Goal: Transaction & Acquisition: Purchase product/service

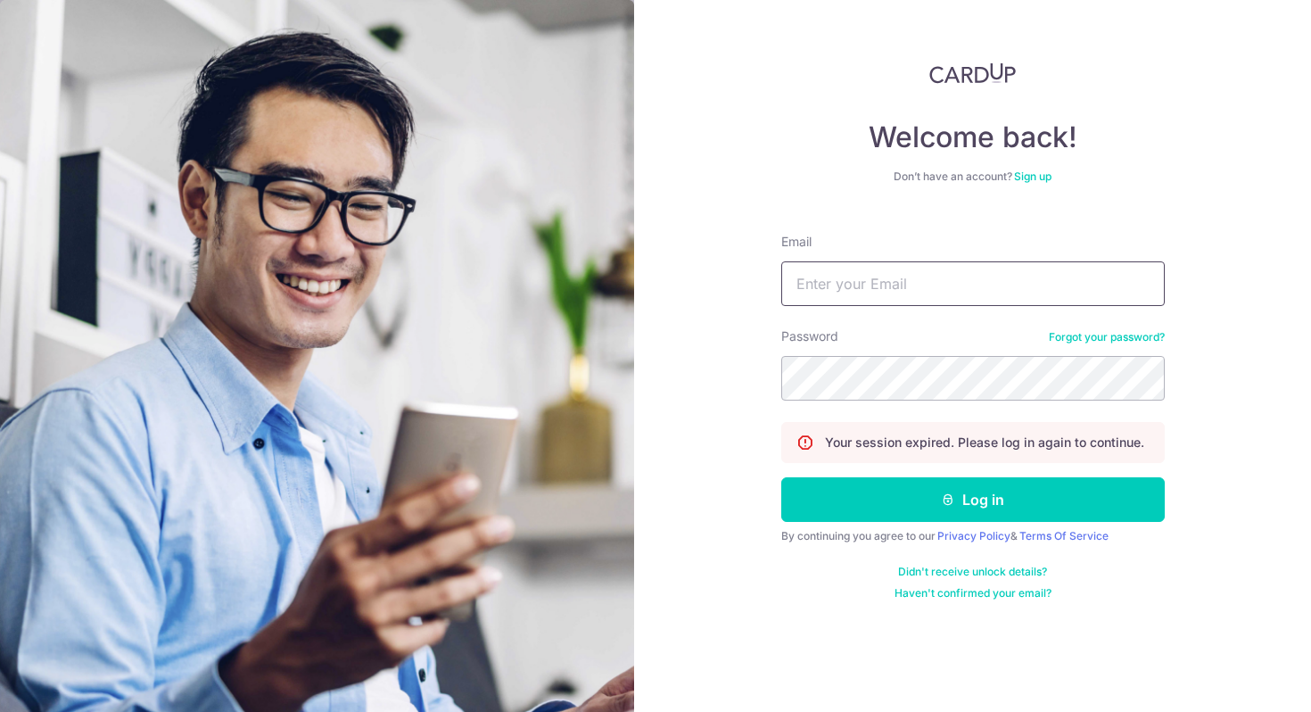
click at [951, 289] on input "Email" at bounding box center [972, 283] width 383 height 45
type input "[EMAIL_ADDRESS][DOMAIN_NAME]"
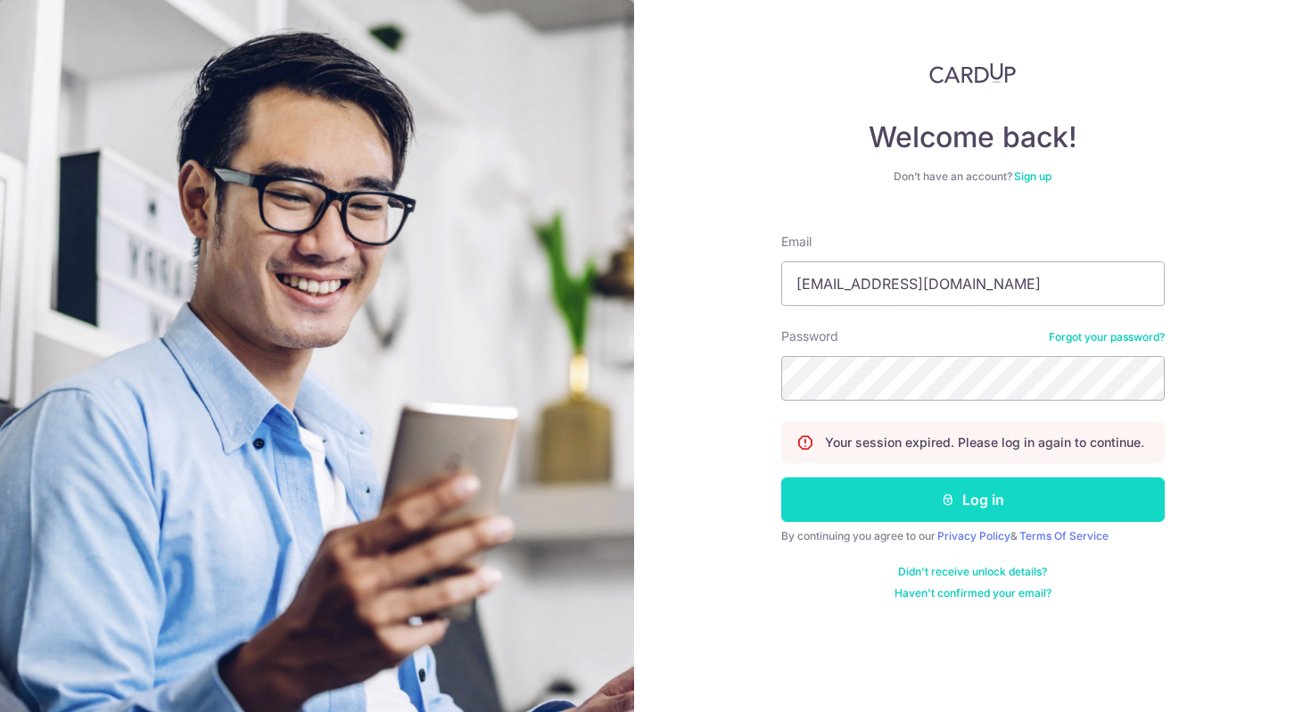
click at [985, 505] on button "Log in" at bounding box center [972, 499] width 383 height 45
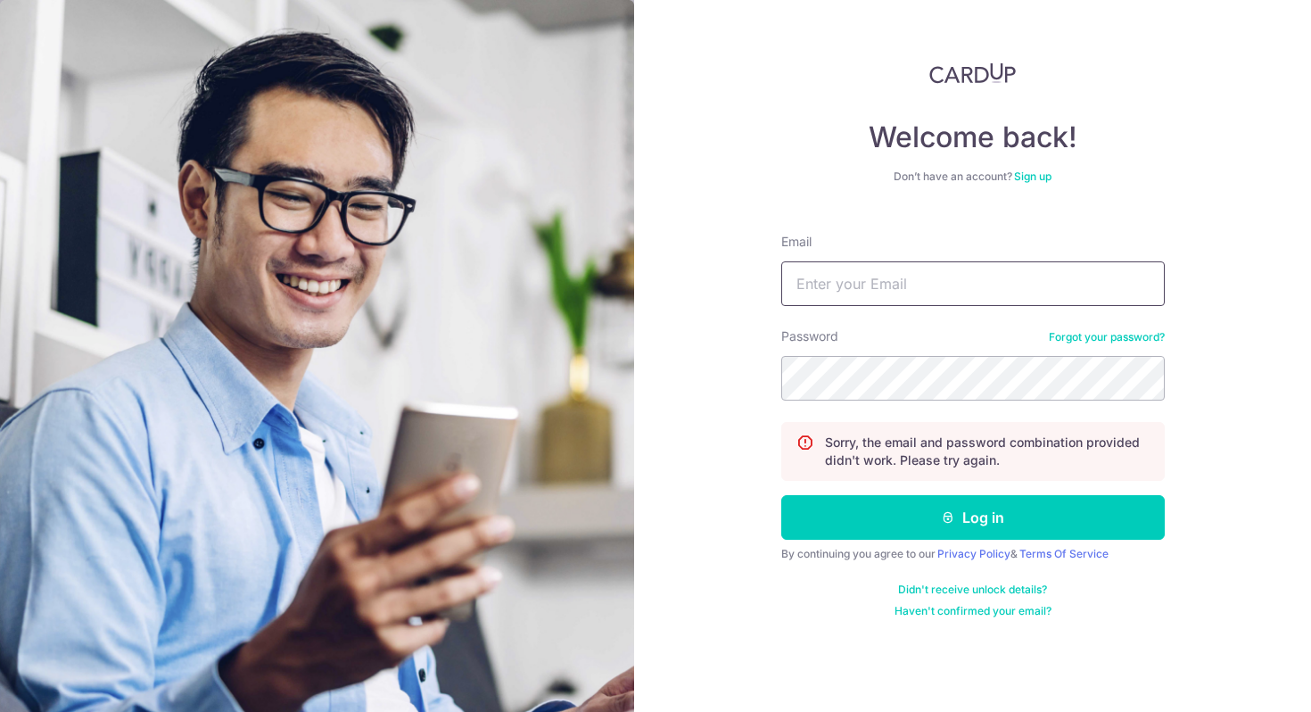
click at [924, 284] on input "Email" at bounding box center [972, 283] width 383 height 45
type input "[EMAIL_ADDRESS][DOMAIN_NAME]"
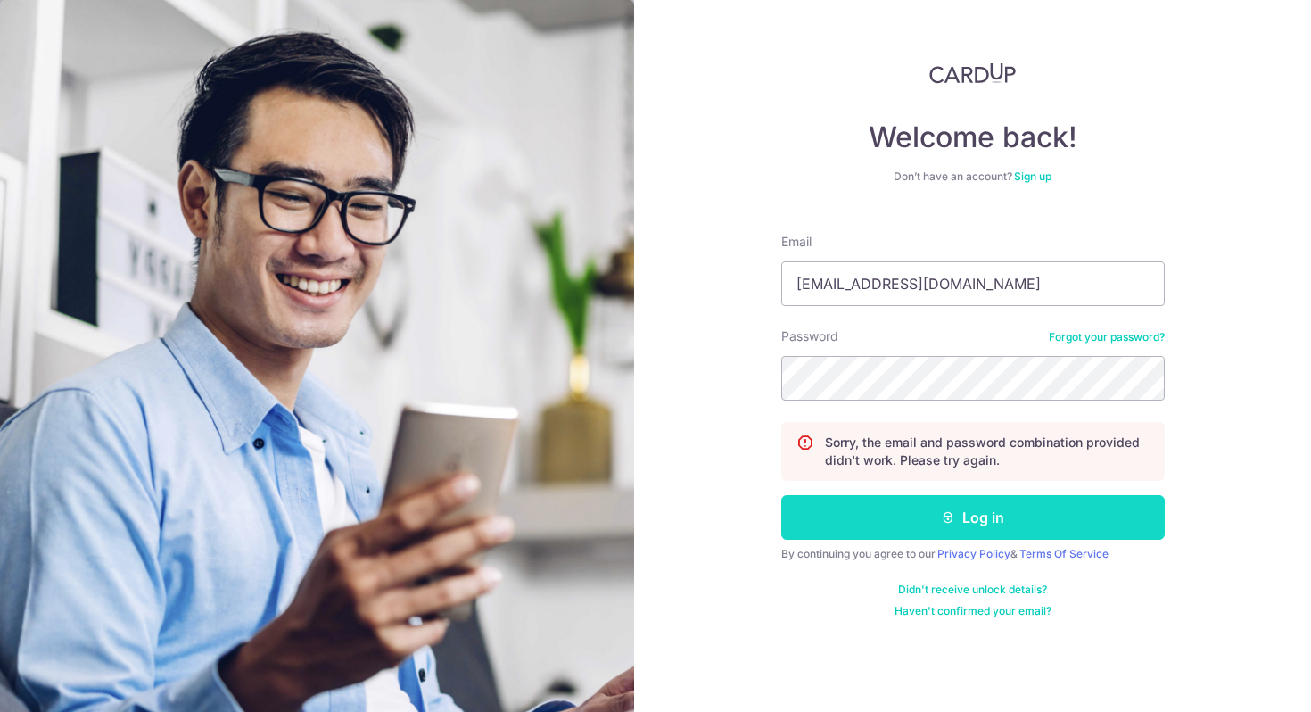
click at [1012, 526] on button "Log in" at bounding box center [972, 517] width 383 height 45
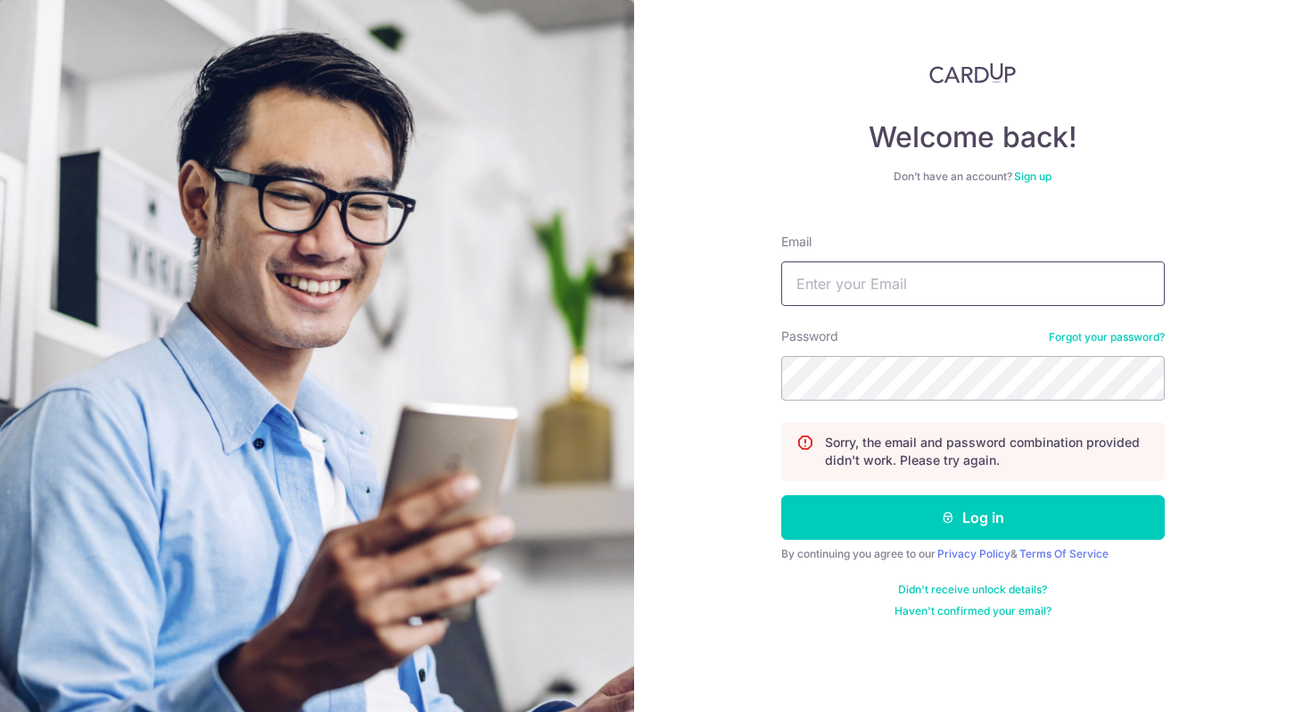
click at [925, 287] on input "Email" at bounding box center [972, 283] width 383 height 45
type input "[EMAIL_ADDRESS][DOMAIN_NAME]"
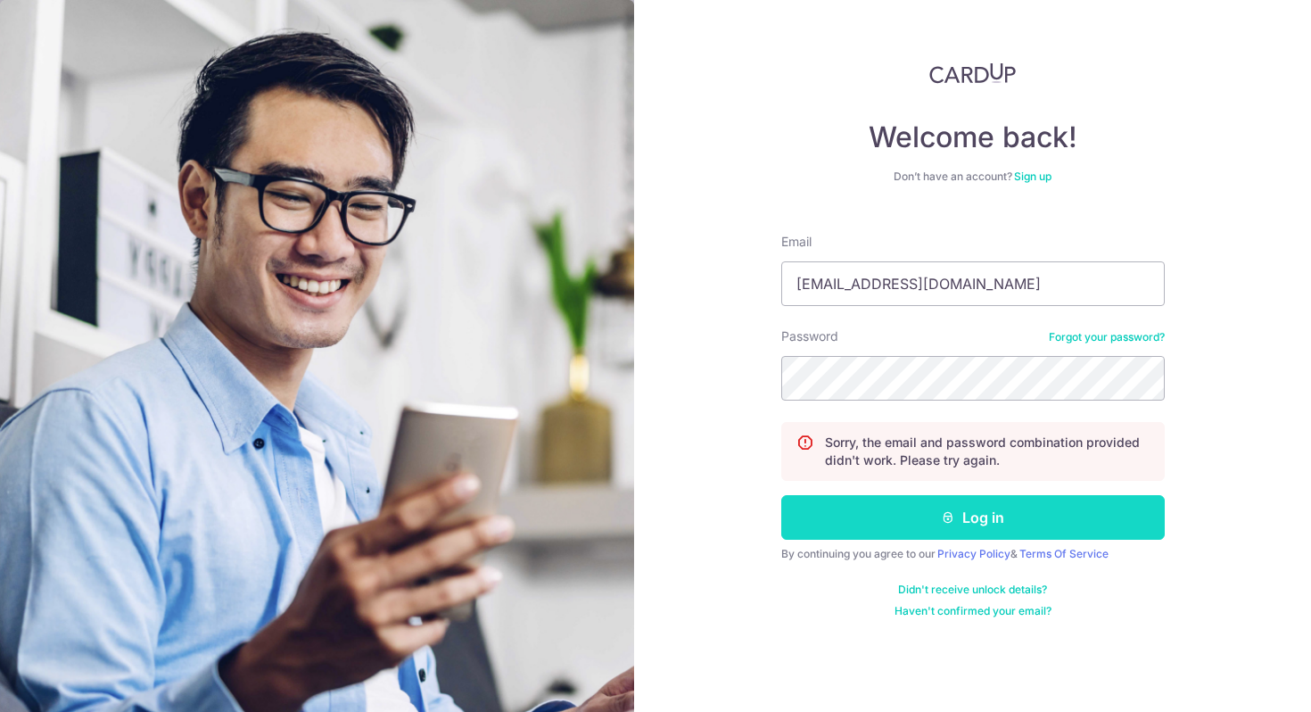
click at [958, 523] on button "Log in" at bounding box center [972, 517] width 383 height 45
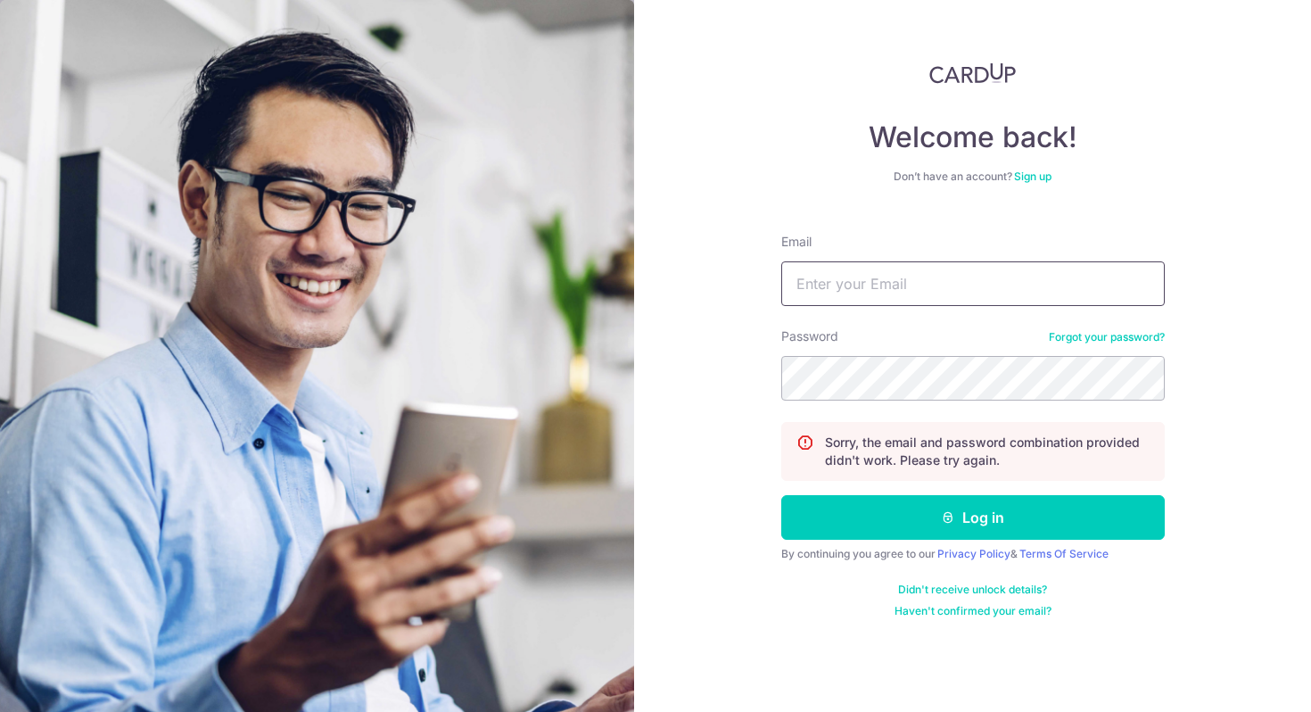
click at [1003, 286] on input "Email" at bounding box center [972, 283] width 383 height 45
type input "[EMAIL_ADDRESS][DOMAIN_NAME]"
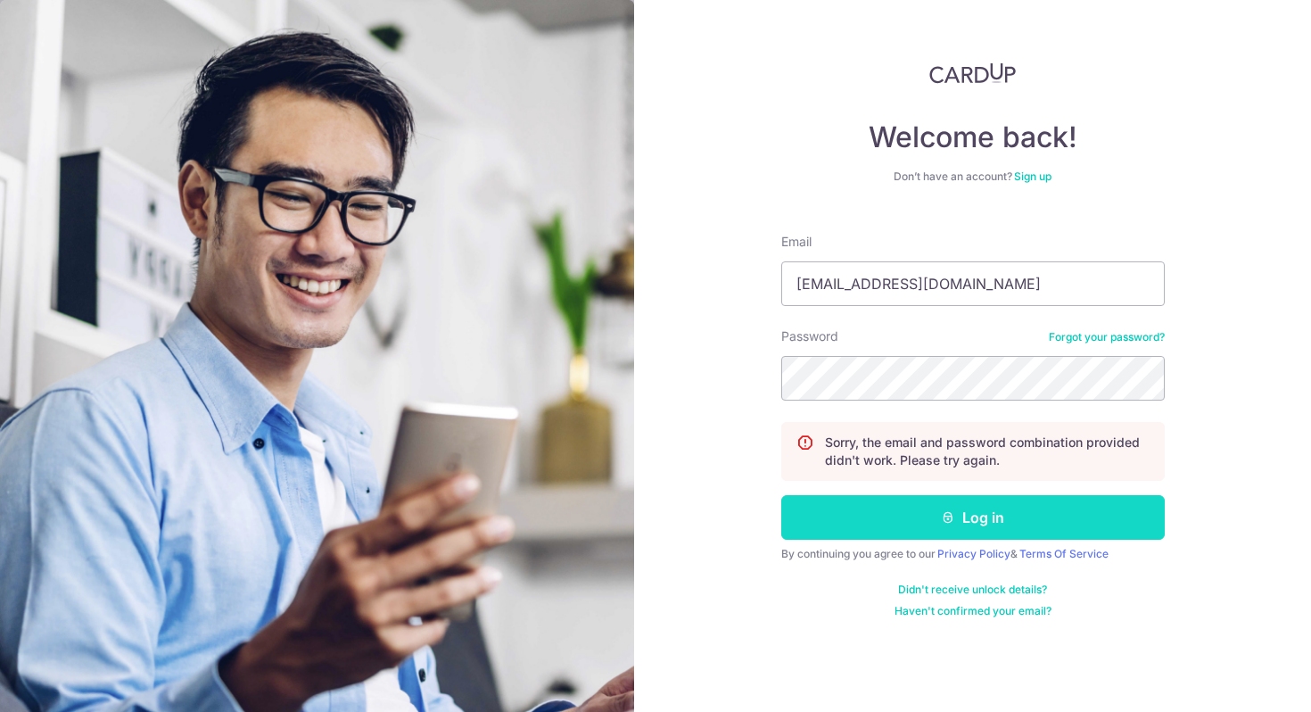
click at [1004, 523] on button "Log in" at bounding box center [972, 517] width 383 height 45
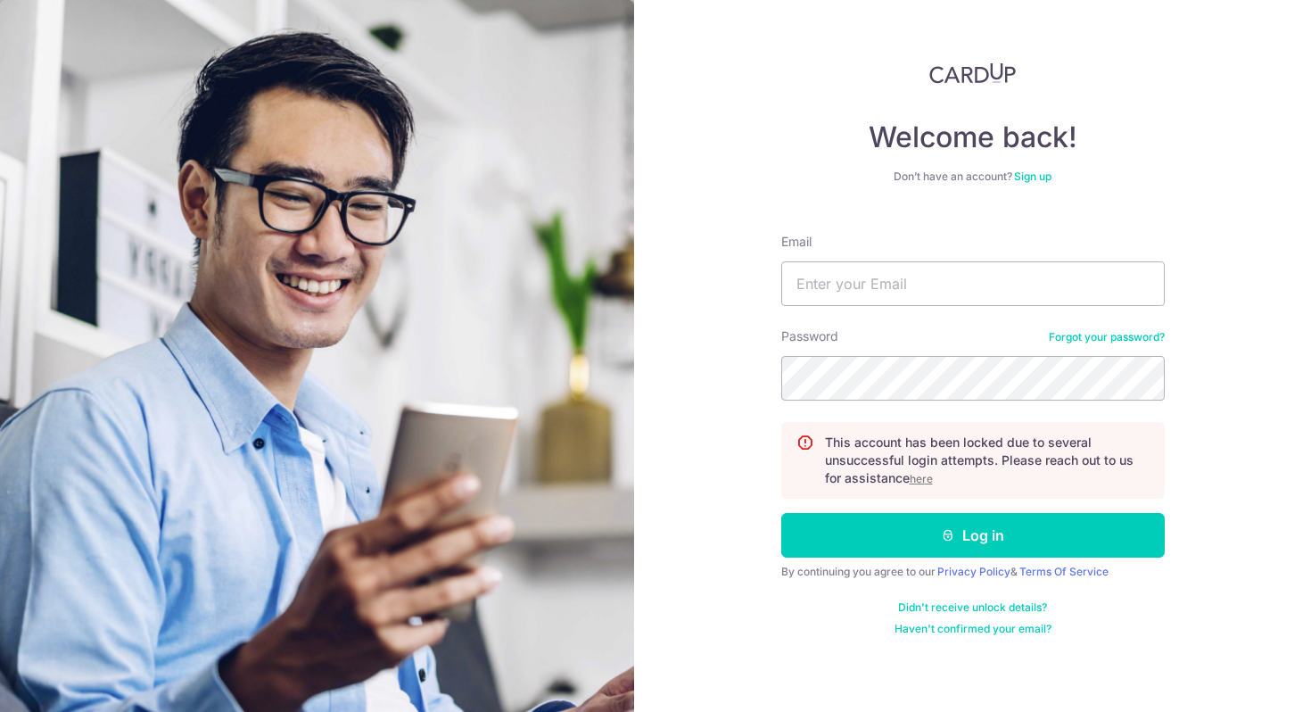
click at [929, 479] on u "here" at bounding box center [920, 478] width 23 height 13
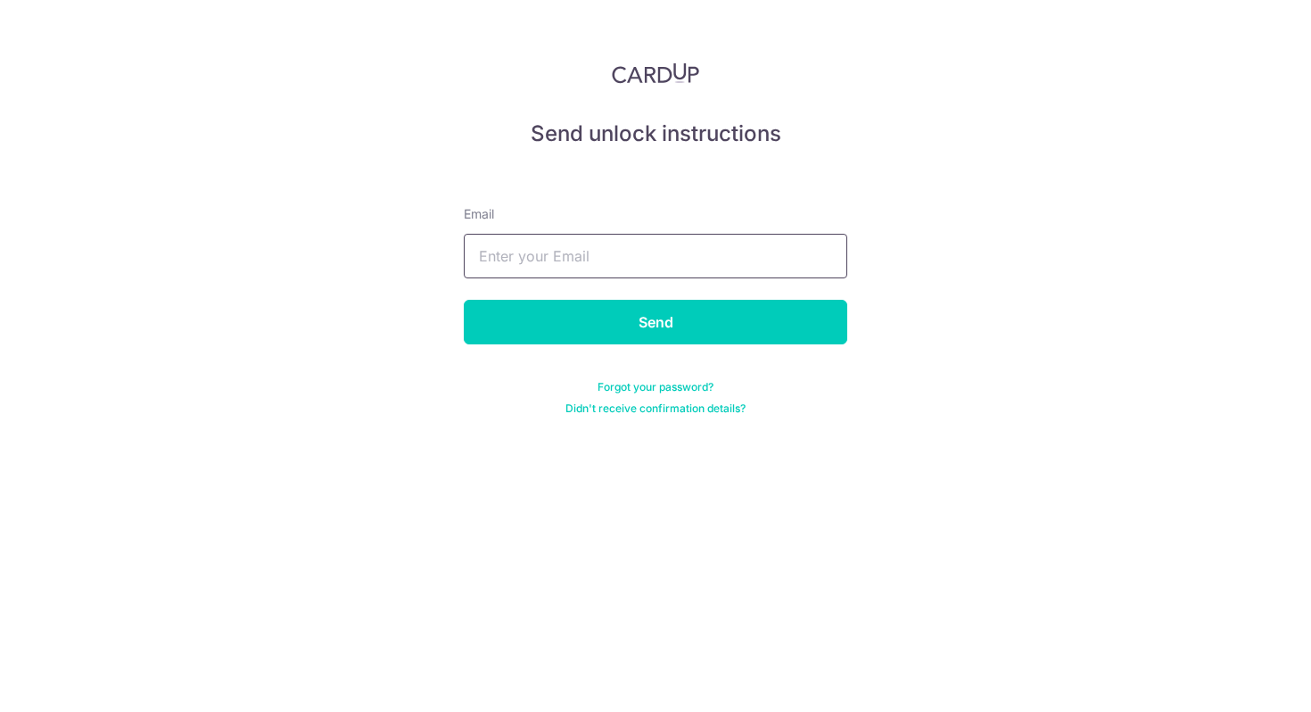
click at [682, 260] on input "text" at bounding box center [655, 256] width 383 height 45
type input "[EMAIL_ADDRESS][DOMAIN_NAME]"
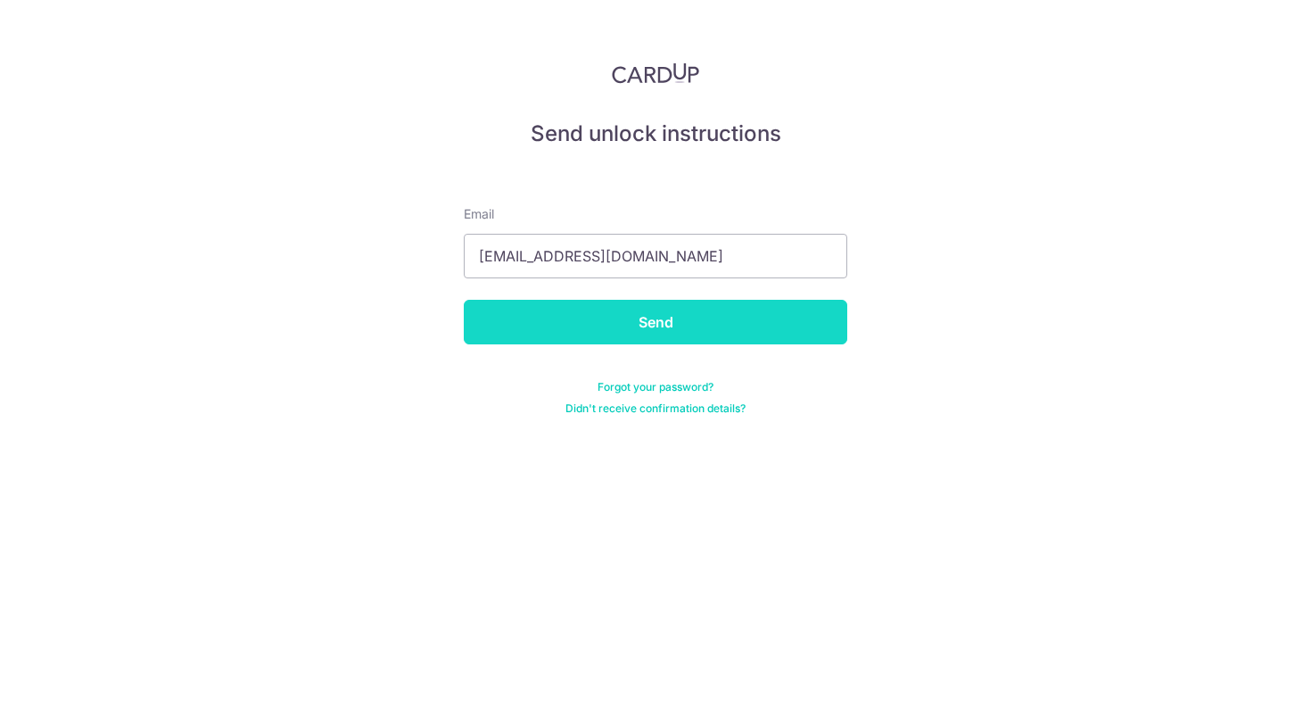
click at [645, 323] on input "Send" at bounding box center [655, 322] width 383 height 45
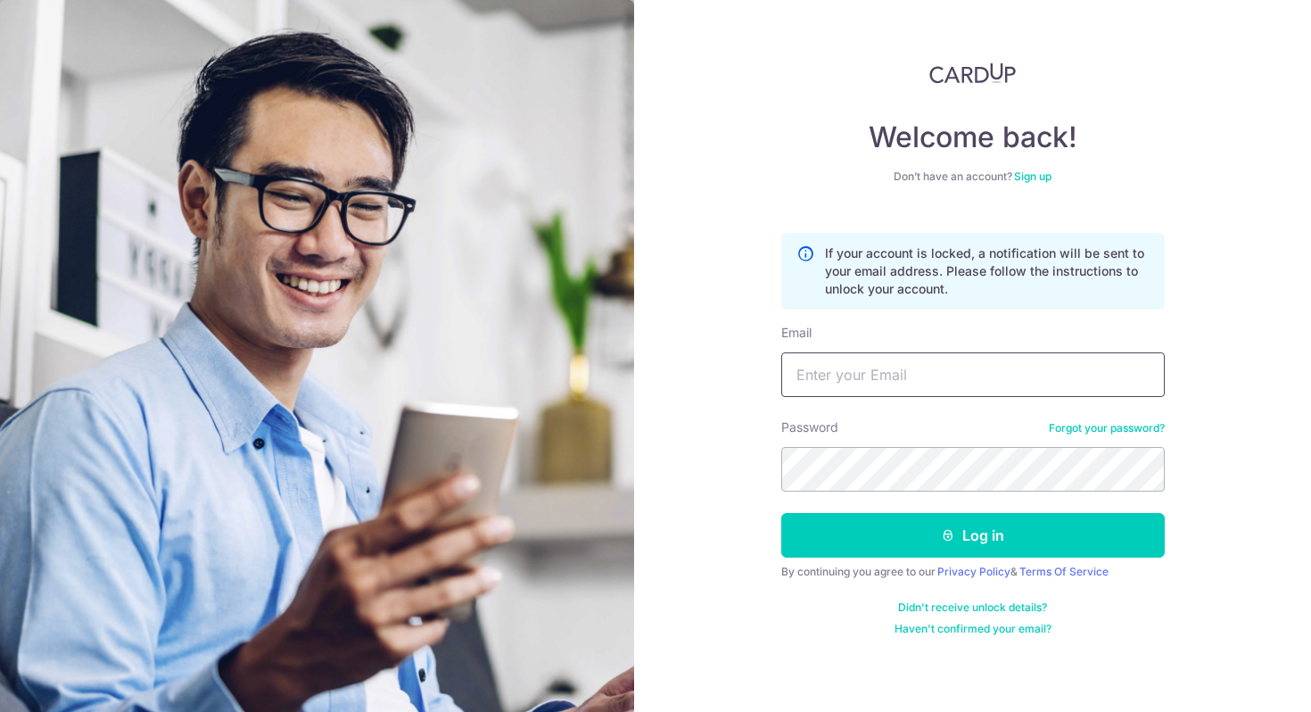
click at [884, 391] on input "Email" at bounding box center [972, 374] width 383 height 45
type input "[EMAIL_ADDRESS][DOMAIN_NAME]"
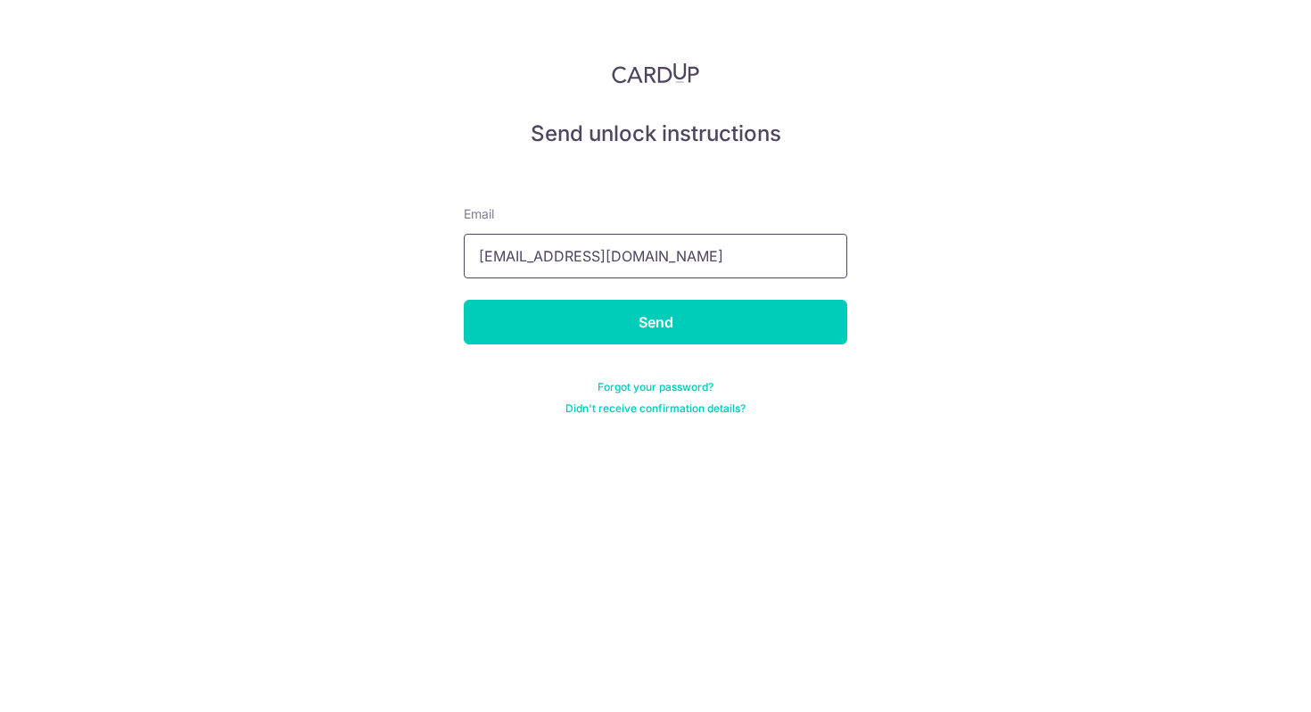
click at [481, 256] on input "[EMAIL_ADDRESS][DOMAIN_NAME]" at bounding box center [655, 256] width 383 height 45
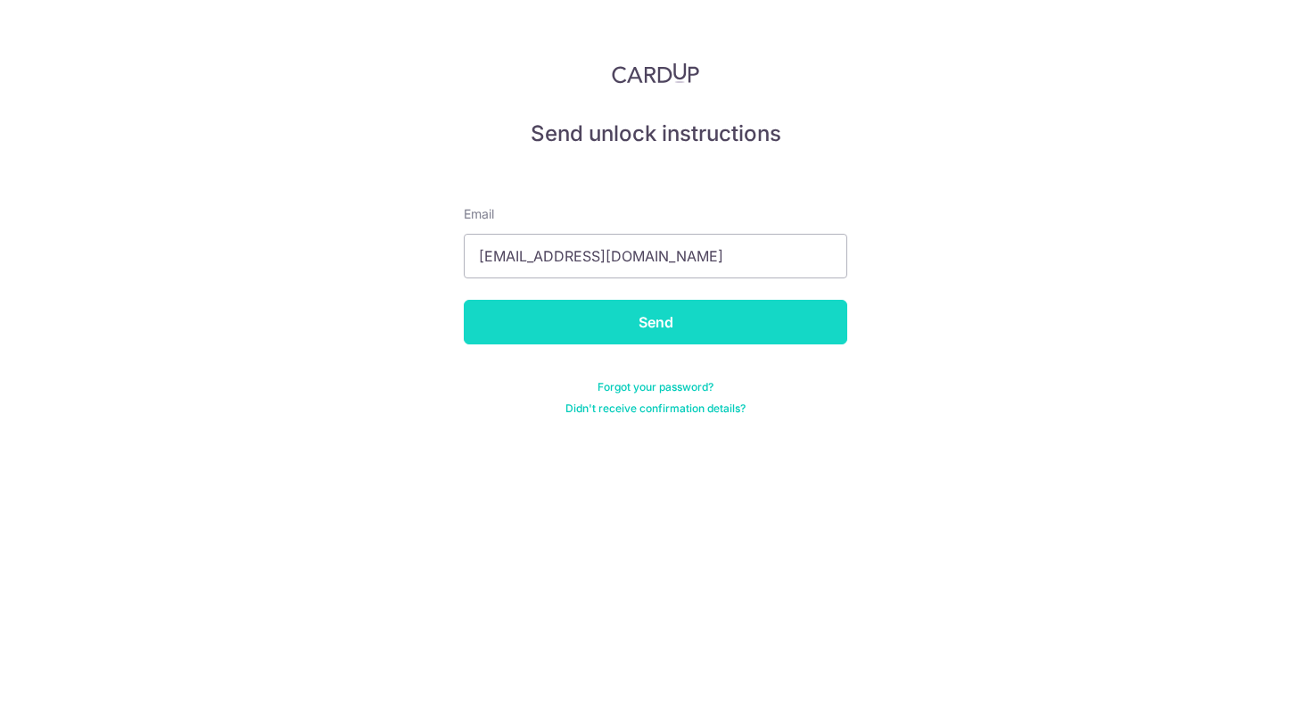
click at [662, 317] on input "Send" at bounding box center [655, 322] width 383 height 45
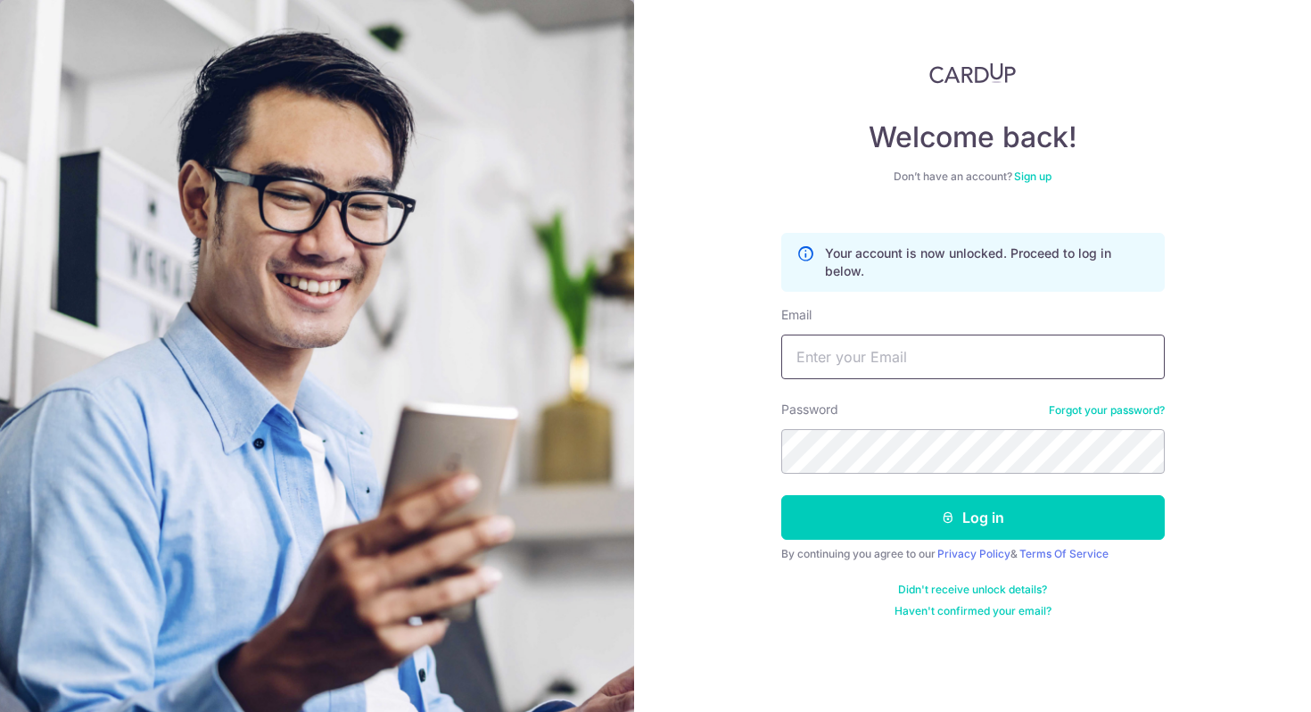
click at [826, 364] on input "Email" at bounding box center [972, 356] width 383 height 45
type input "kchiajw@yahoo.com"
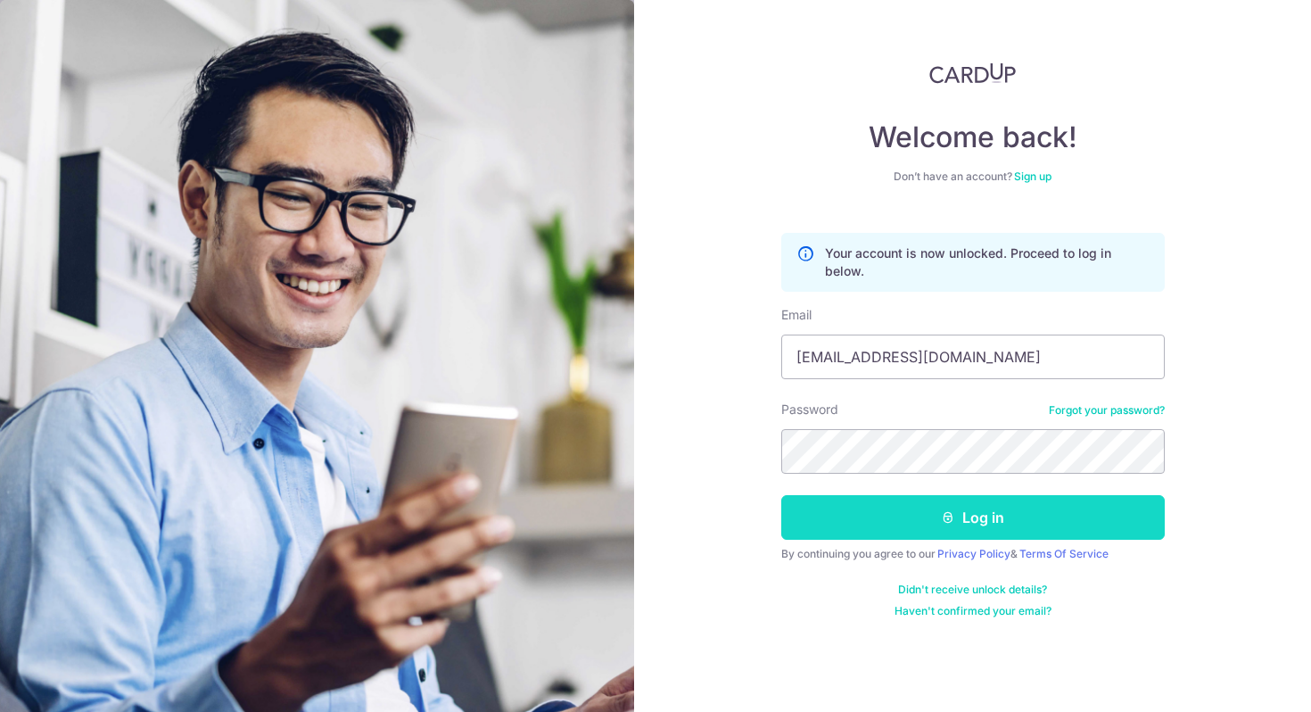
click at [1024, 528] on button "Log in" at bounding box center [972, 517] width 383 height 45
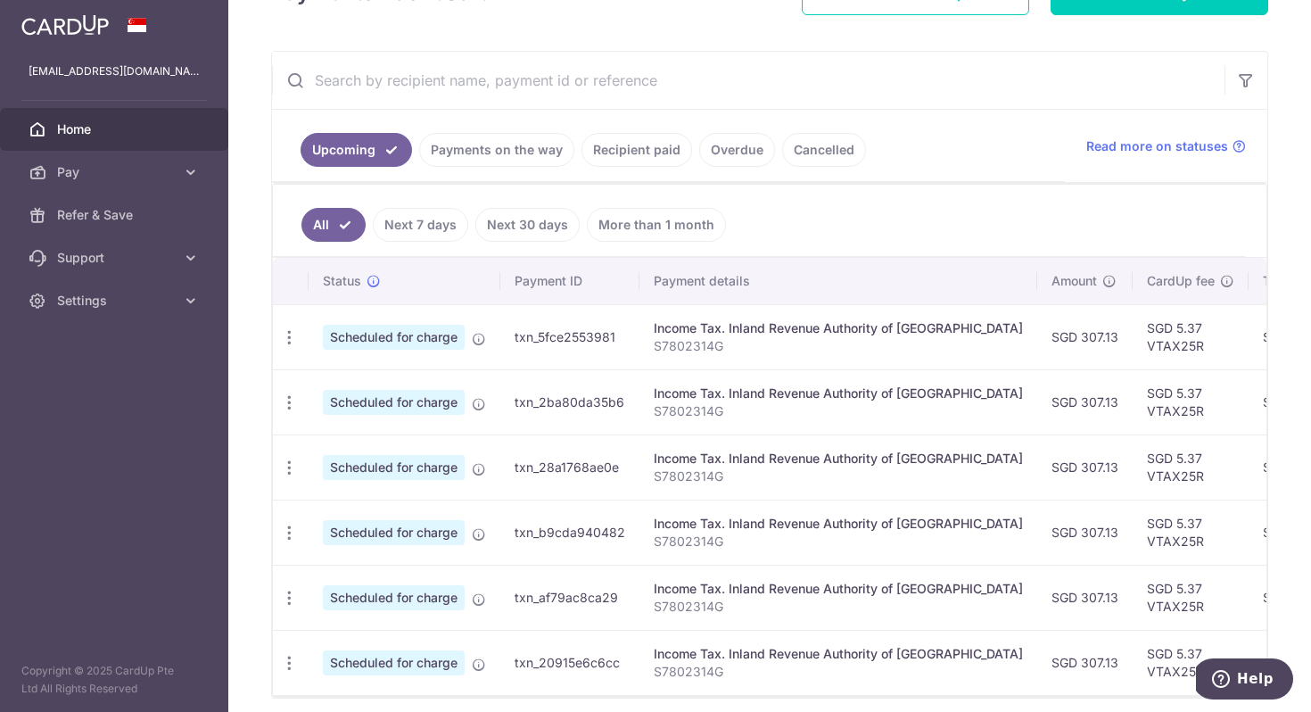
scroll to position [364, 0]
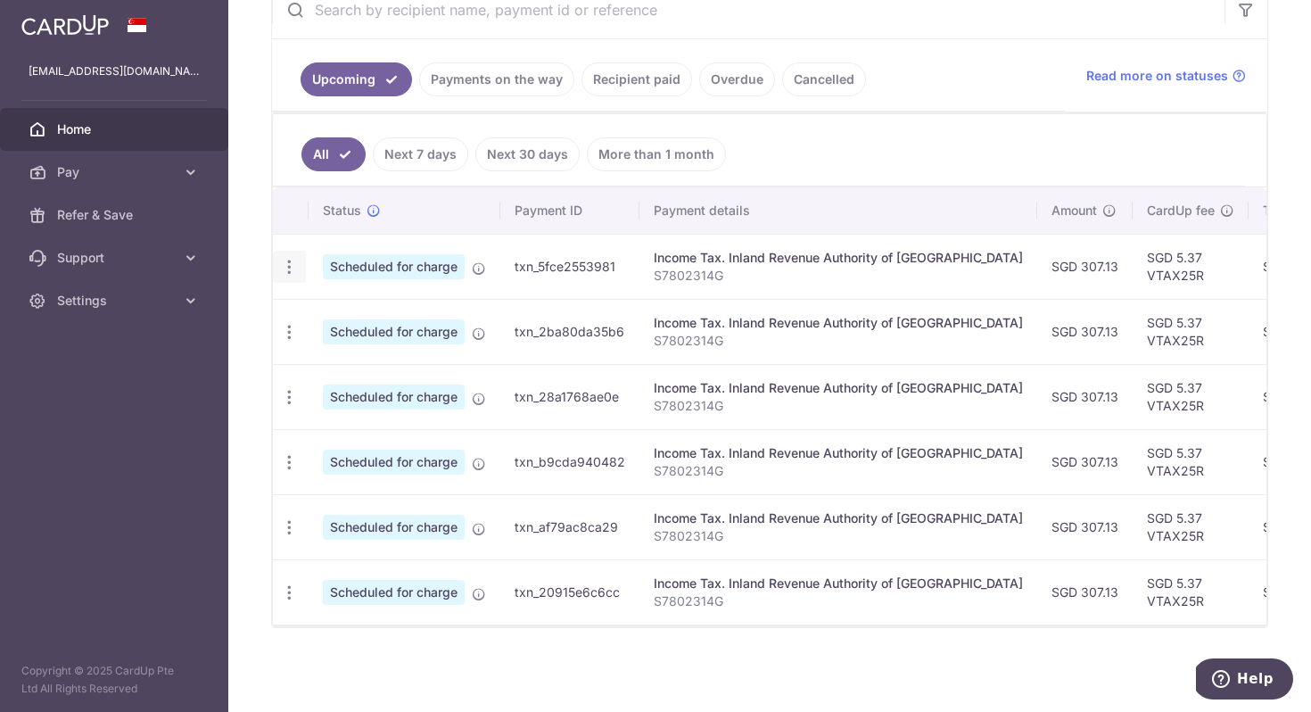
click at [292, 259] on icon "button" at bounding box center [289, 267] width 19 height 19
click at [342, 309] on span "Update payment" at bounding box center [384, 315] width 121 height 21
radio input "true"
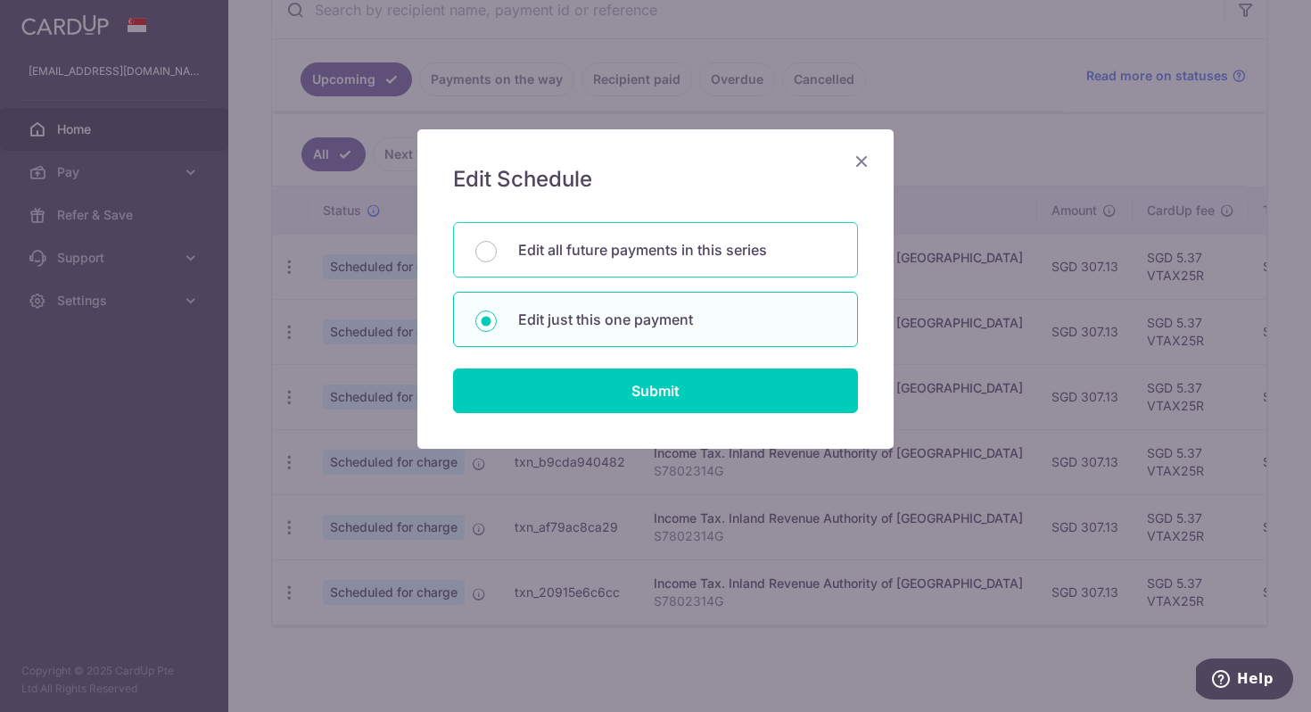
click at [673, 248] on p "Edit all future payments in this series" at bounding box center [676, 249] width 317 height 21
click at [497, 248] on input "Edit all future payments in this series" at bounding box center [485, 251] width 21 height 21
radio input "true"
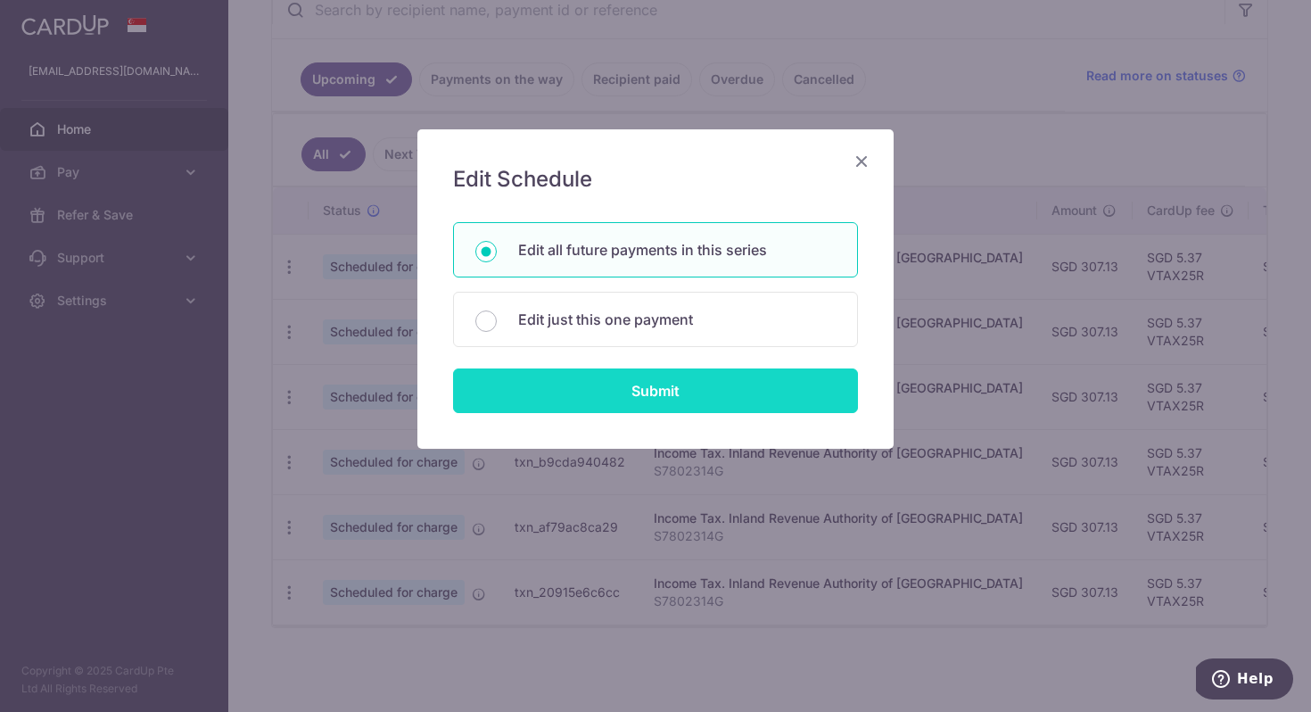
click at [638, 386] on input "Submit" at bounding box center [655, 390] width 405 height 45
radio input "true"
type input "307.13"
type input "S7802314G"
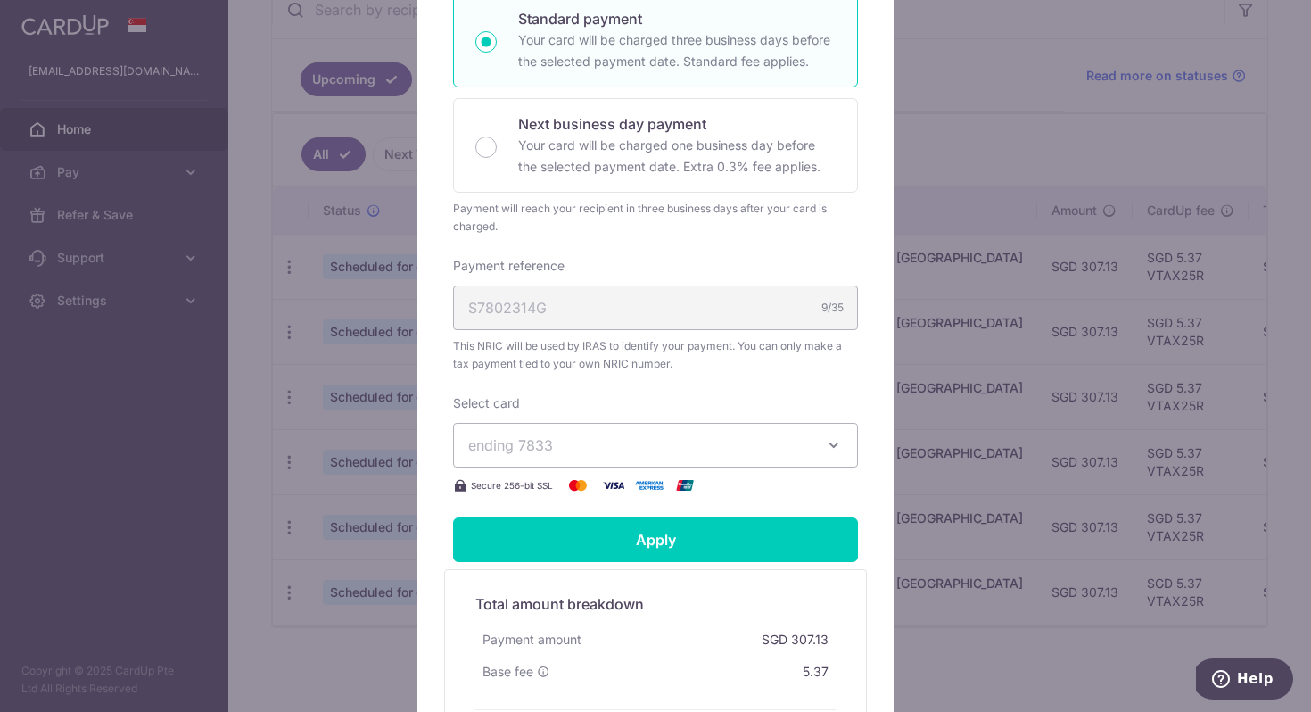
scroll to position [404, 0]
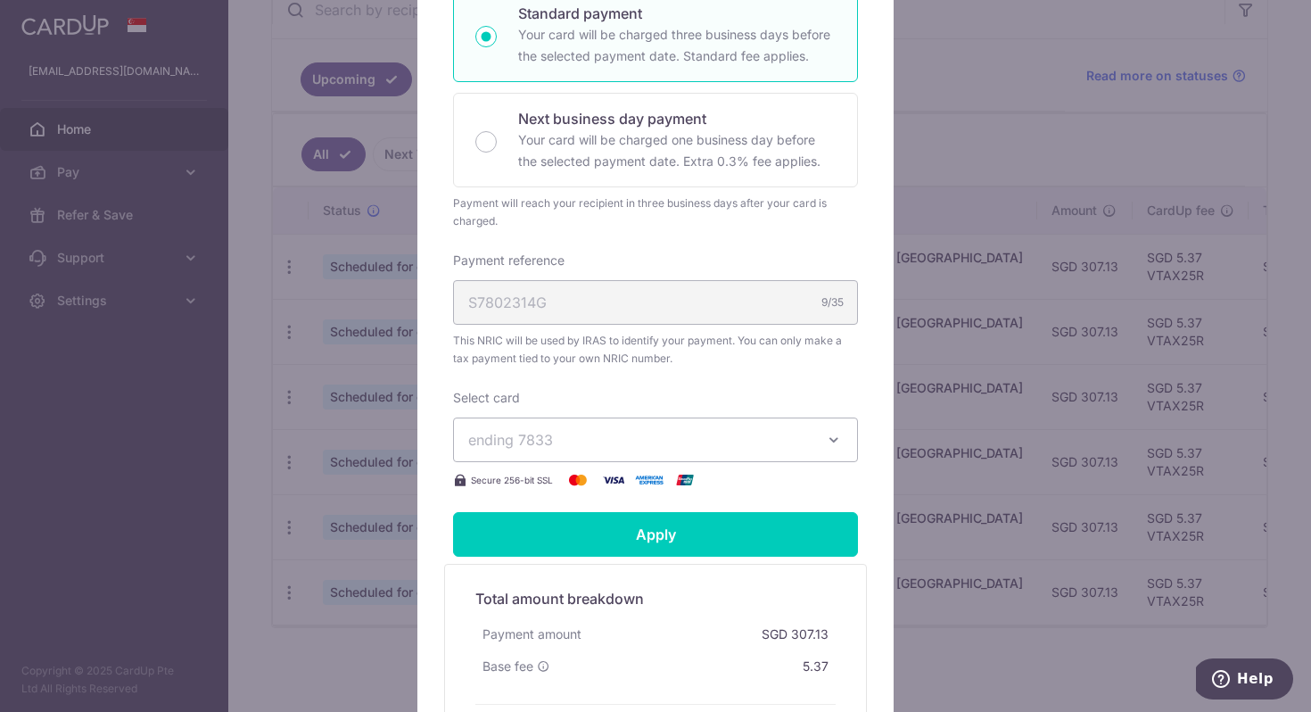
click at [654, 440] on span "ending 7833" at bounding box center [639, 439] width 342 height 21
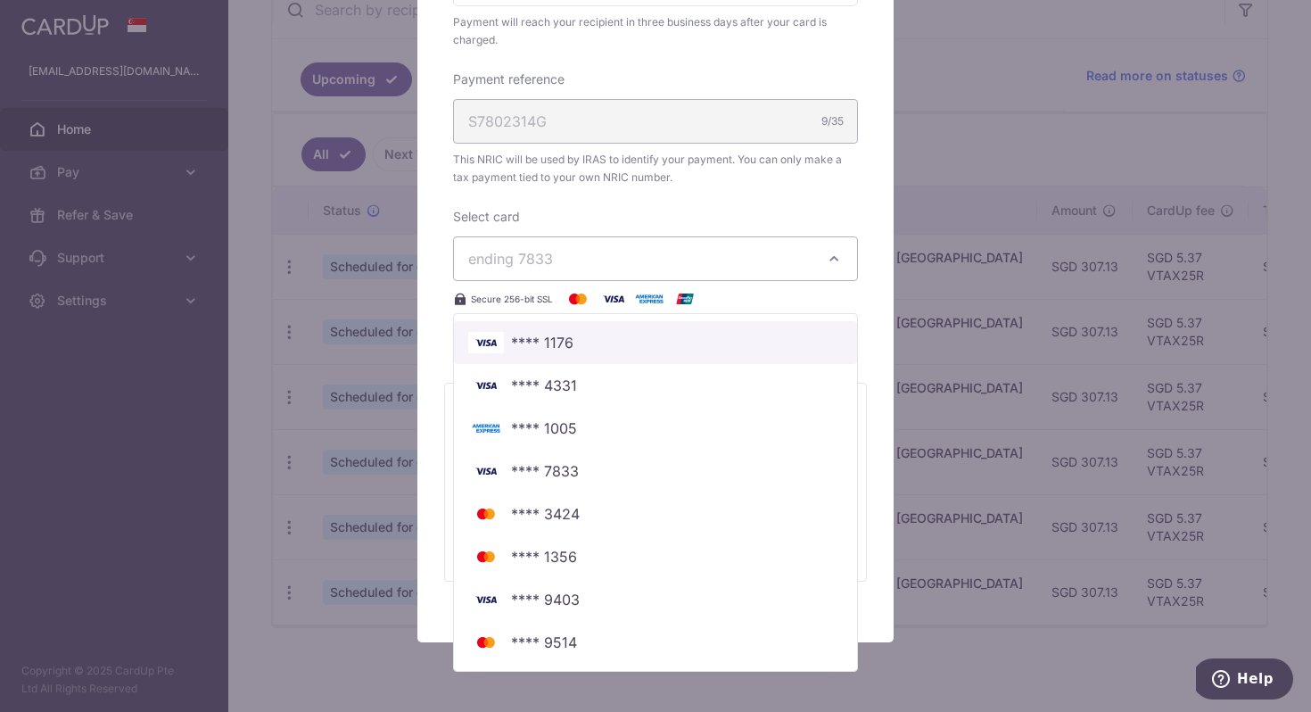
scroll to position [645, 0]
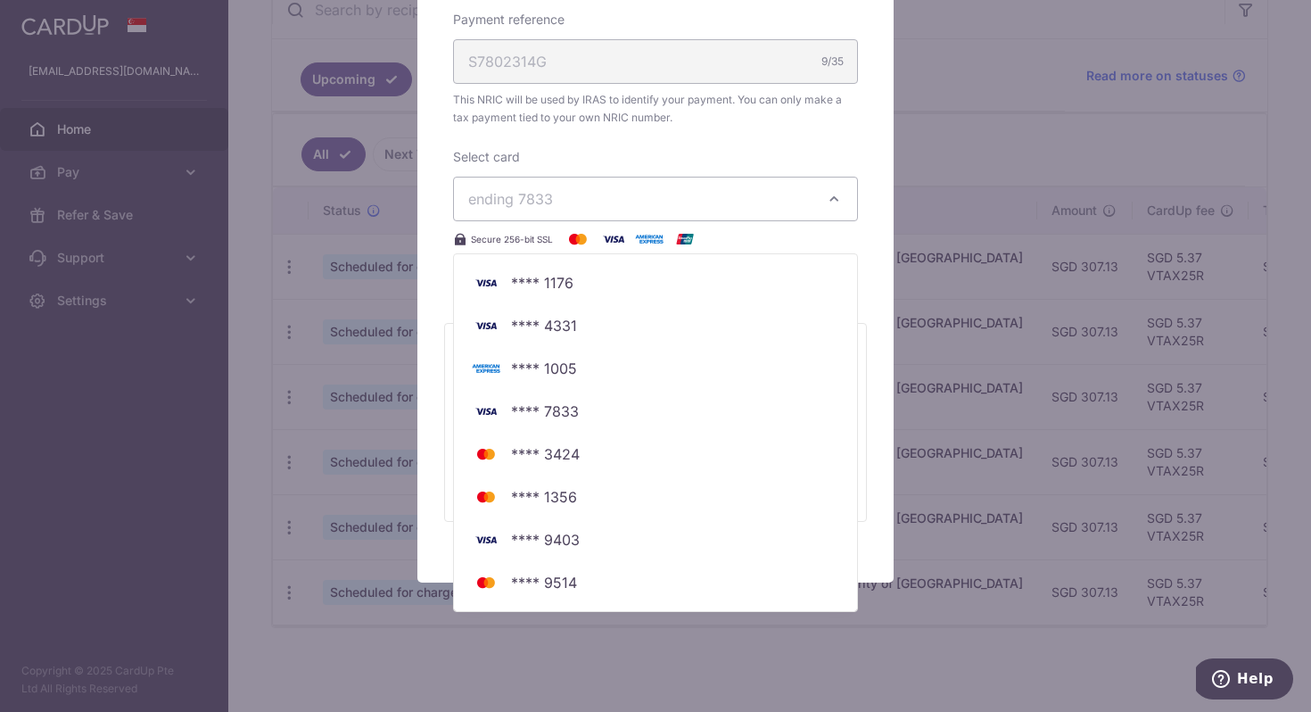
click at [447, 303] on div "Apply" at bounding box center [655, 293] width 426 height 45
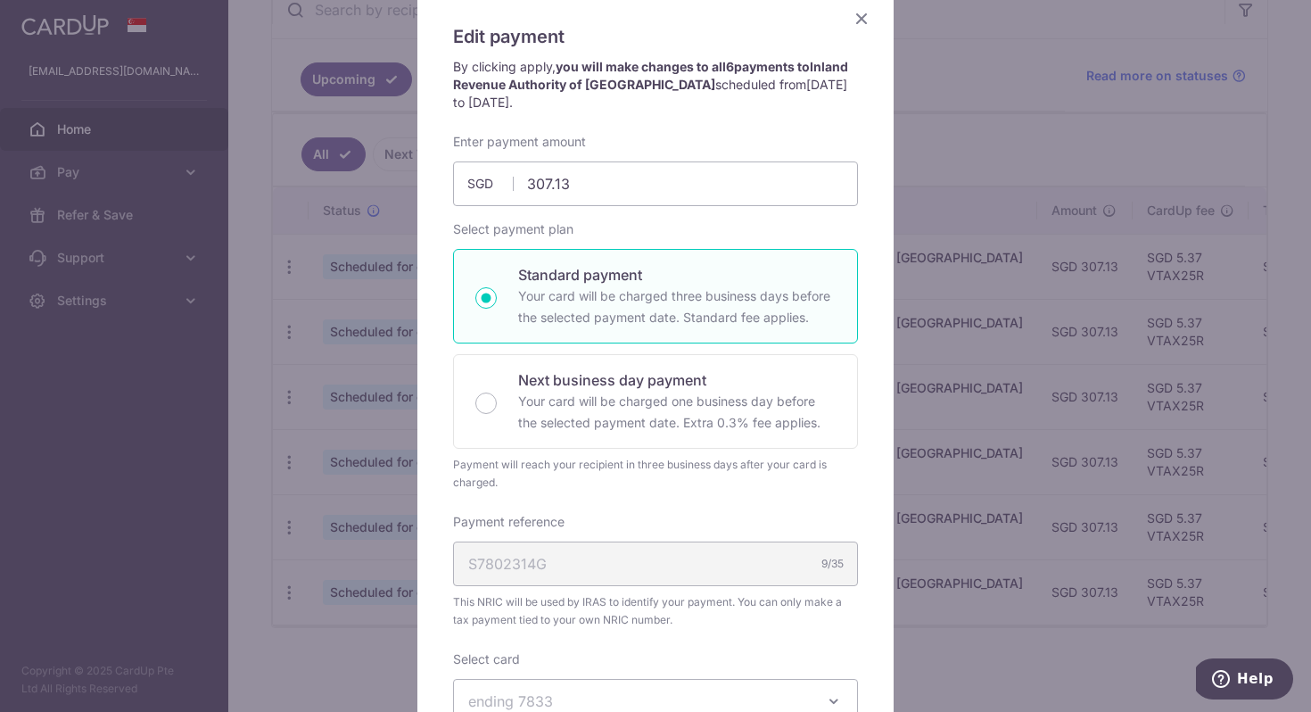
scroll to position [131, 0]
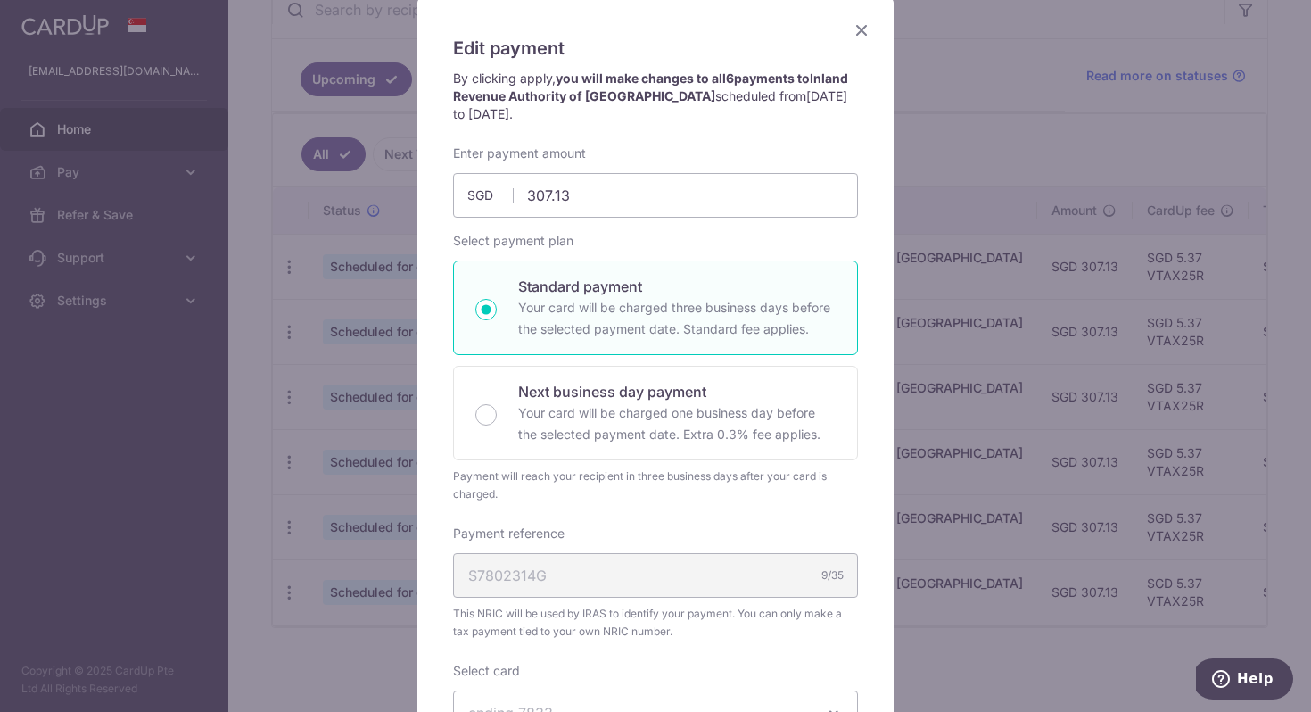
click at [860, 25] on icon "Close" at bounding box center [861, 30] width 21 height 22
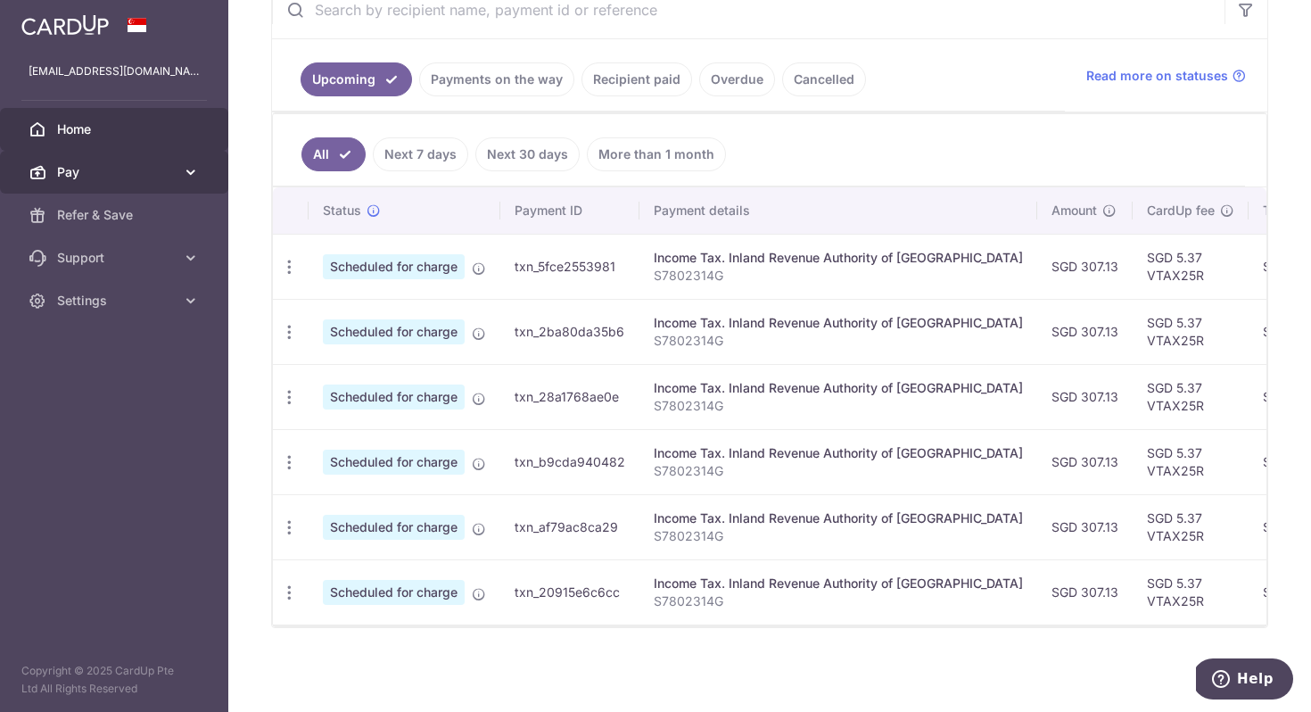
click at [198, 170] on icon at bounding box center [191, 172] width 18 height 18
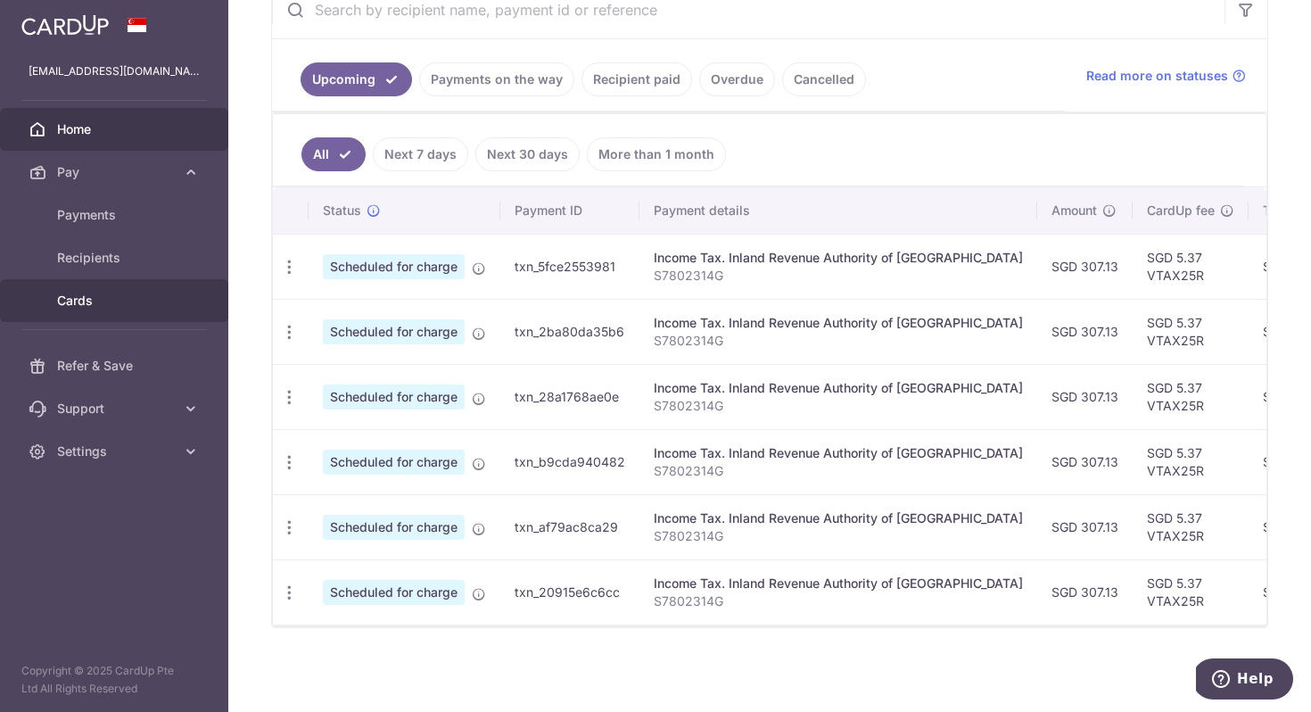
click at [95, 300] on span "Cards" at bounding box center [116, 301] width 118 height 18
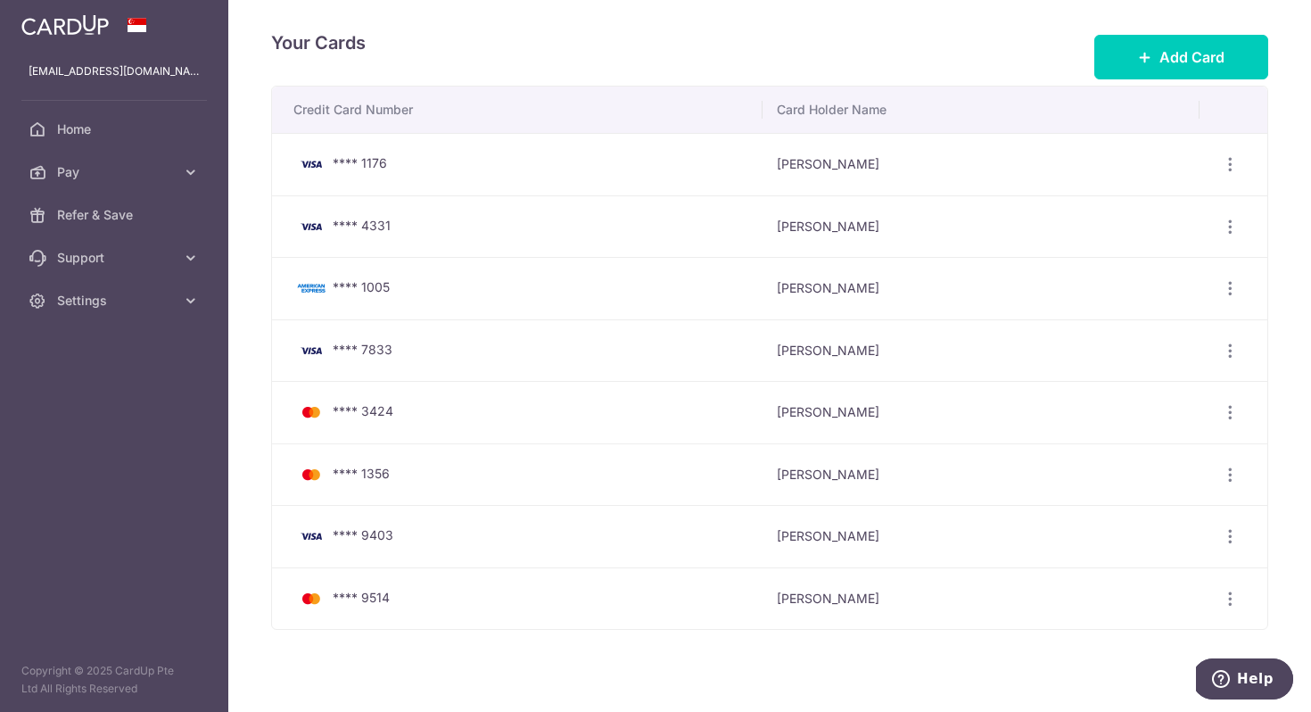
scroll to position [37, 0]
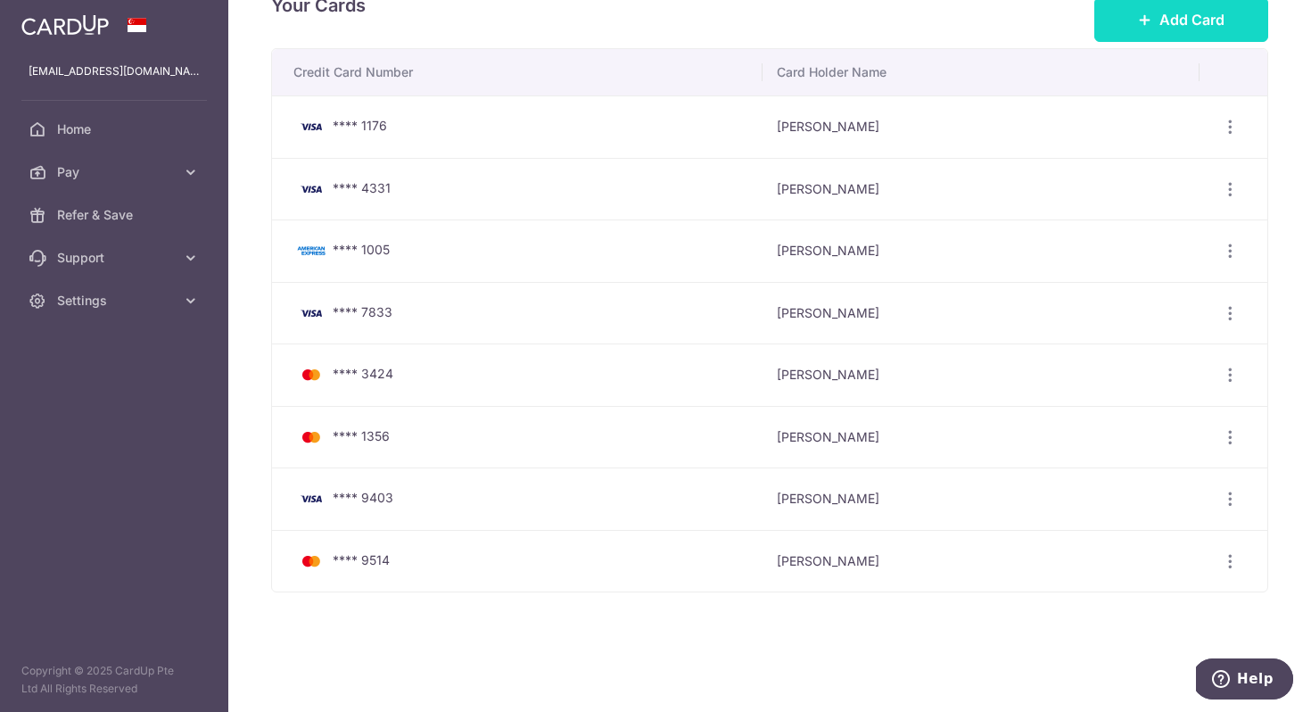
click at [1208, 5] on button "Add Card" at bounding box center [1181, 19] width 174 height 45
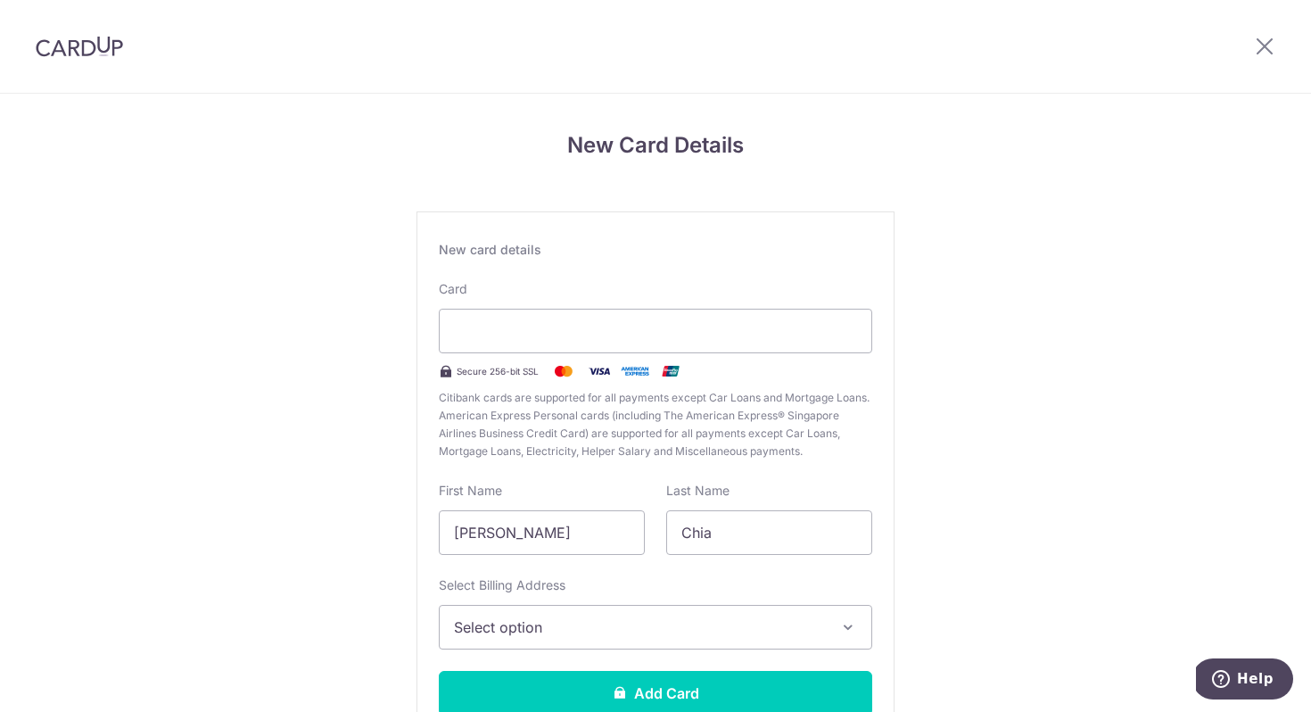
click at [1100, 448] on div "New Card Details New card details Card Secure 256-bit SSL Citibank cards are su…" at bounding box center [655, 468] width 1311 height 749
click at [1041, 323] on div "New Card Details New card details Card Secure 256-bit SSL Citibank cards are su…" at bounding box center [655, 468] width 1311 height 749
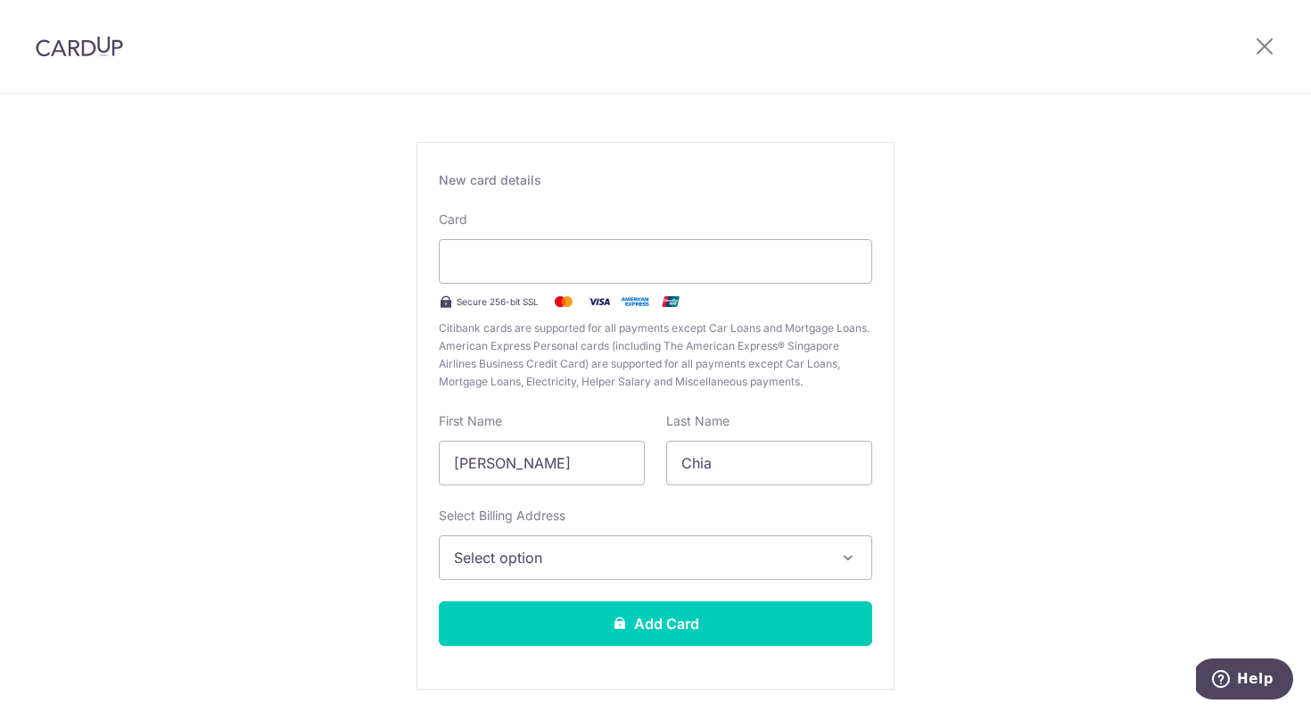
click at [621, 555] on span "Select option" at bounding box center [639, 557] width 371 height 21
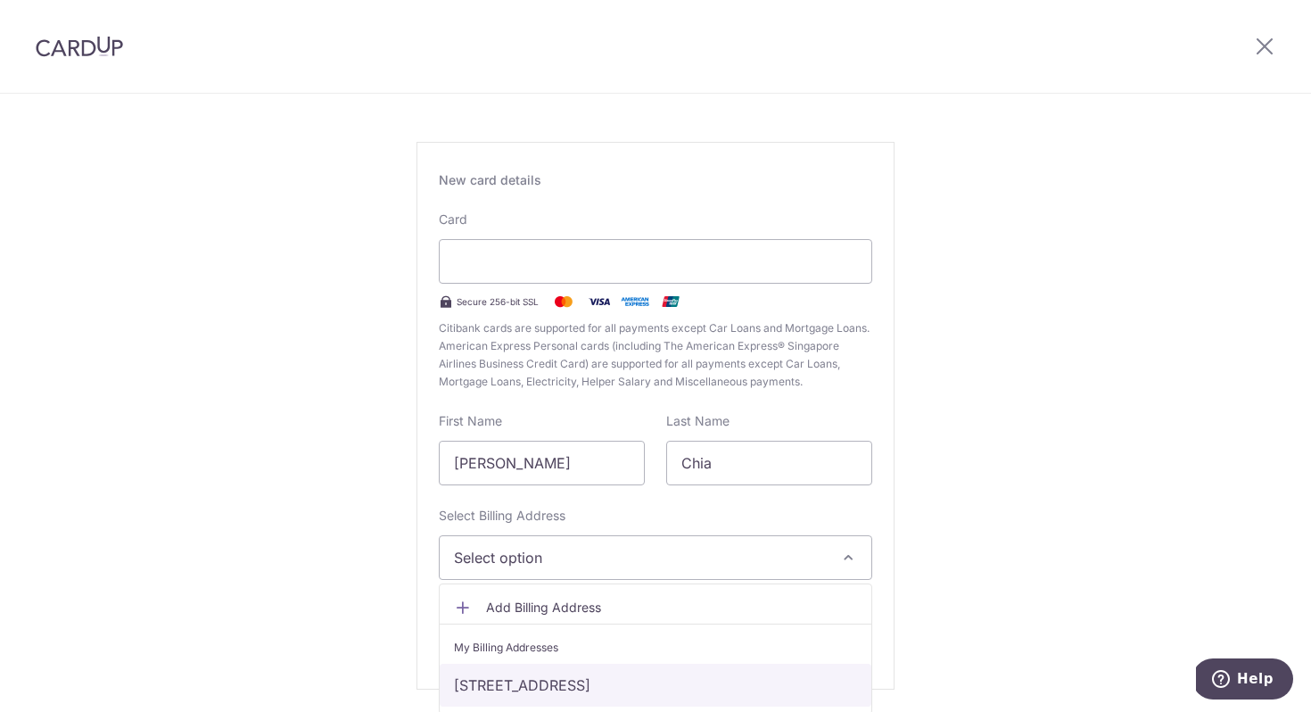
click at [610, 677] on link "1, Mount Sinai Rise, Singapore, Singapore, Singapore-276893" at bounding box center [656, 684] width 432 height 43
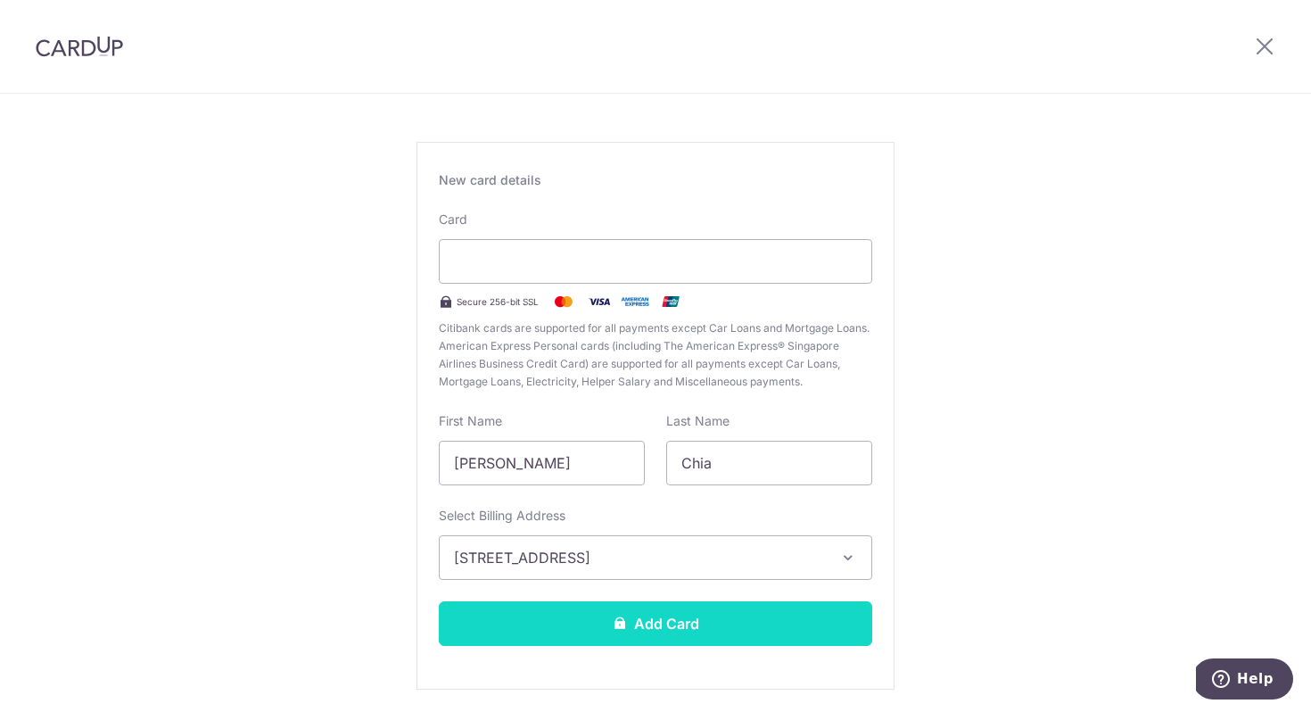
click at [731, 615] on button "Add Card" at bounding box center [655, 623] width 433 height 45
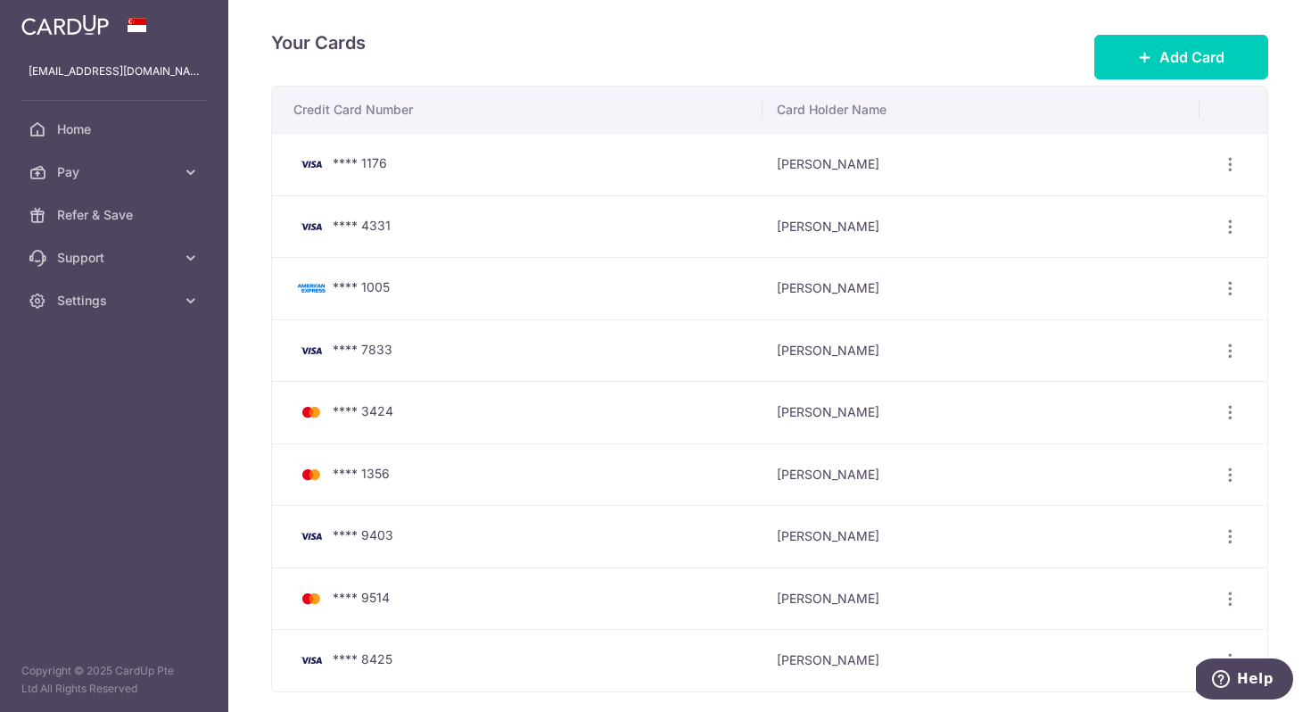
scroll to position [99, 0]
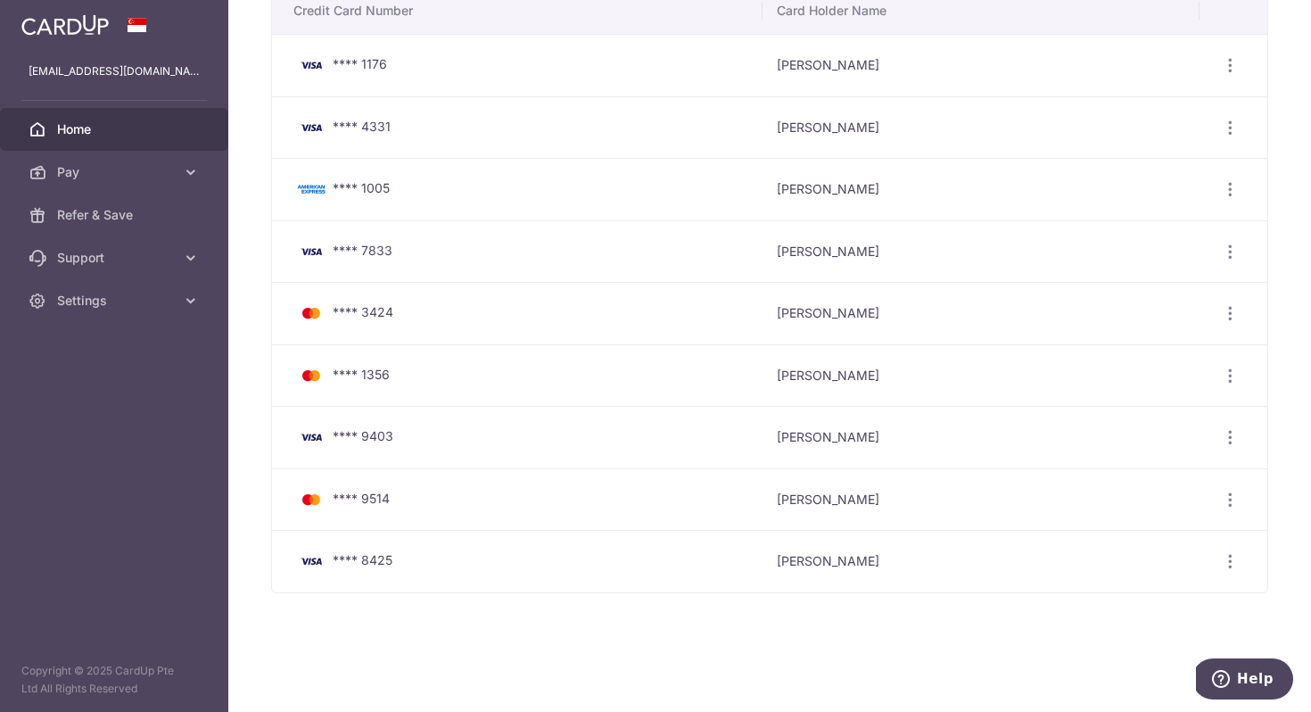
click at [96, 123] on span "Home" at bounding box center [116, 129] width 118 height 18
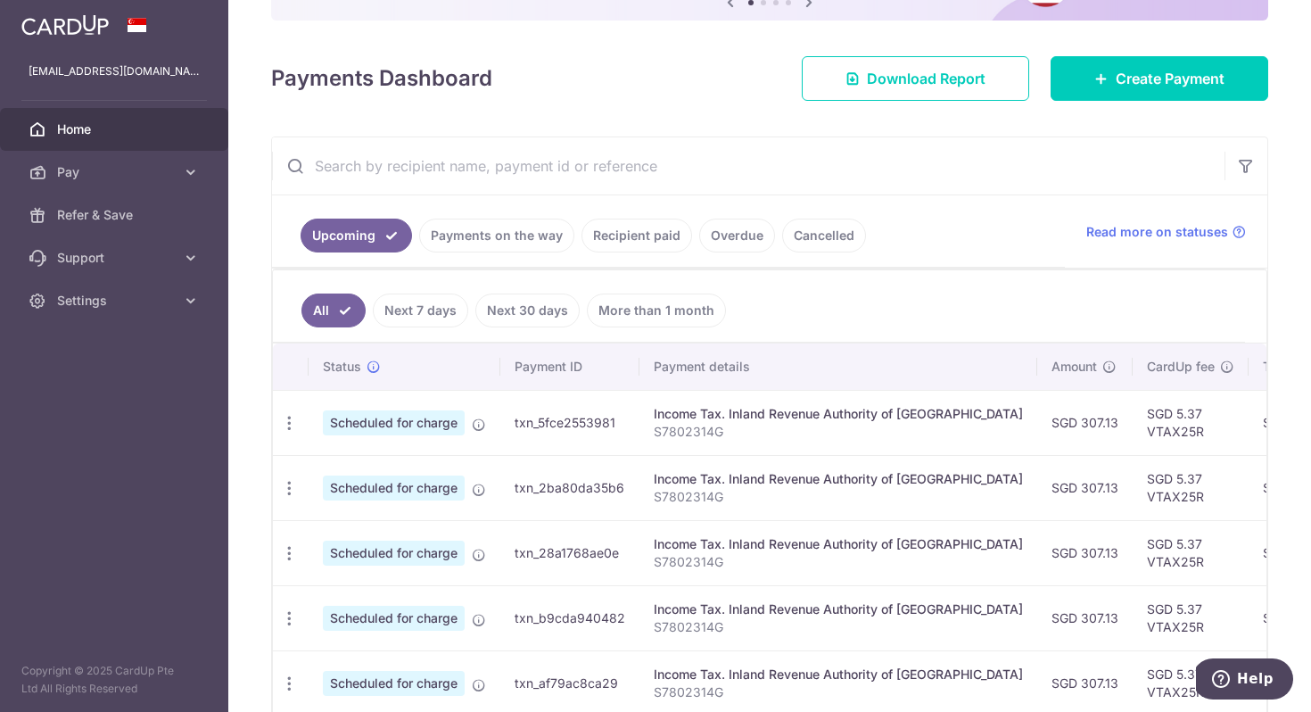
scroll to position [188, 0]
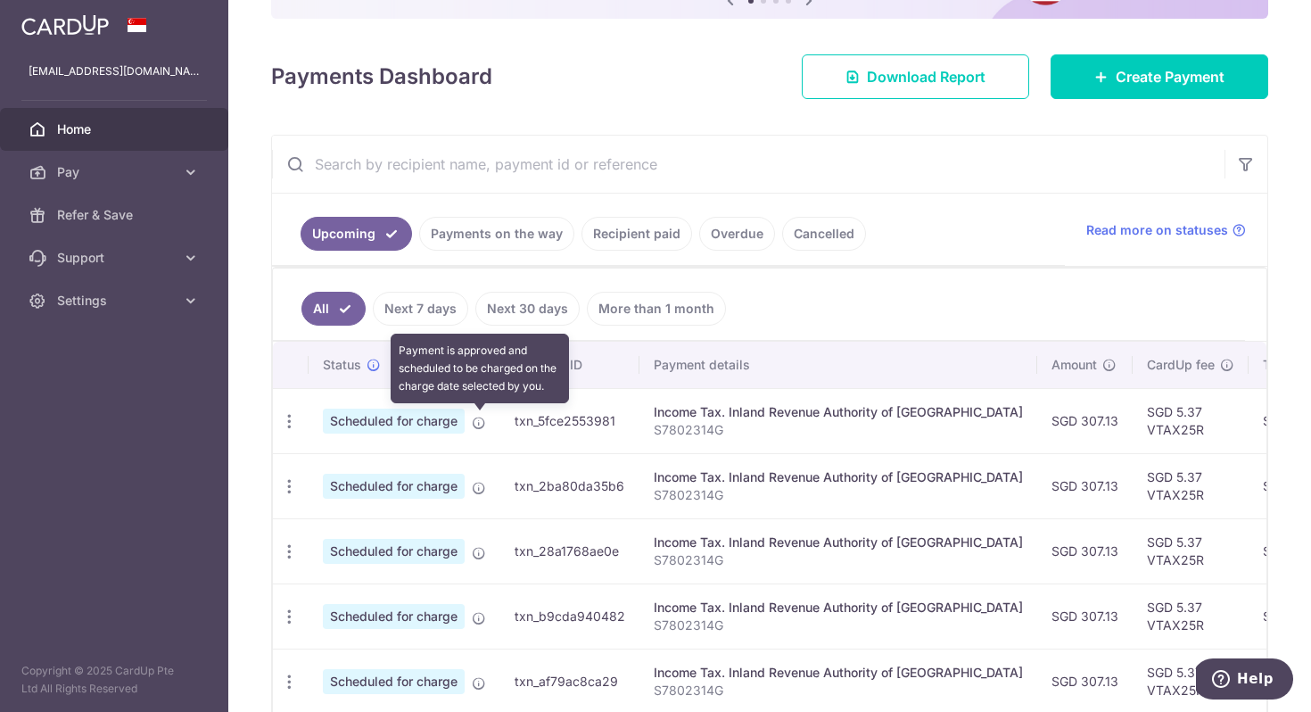
click at [482, 420] on icon at bounding box center [479, 422] width 14 height 14
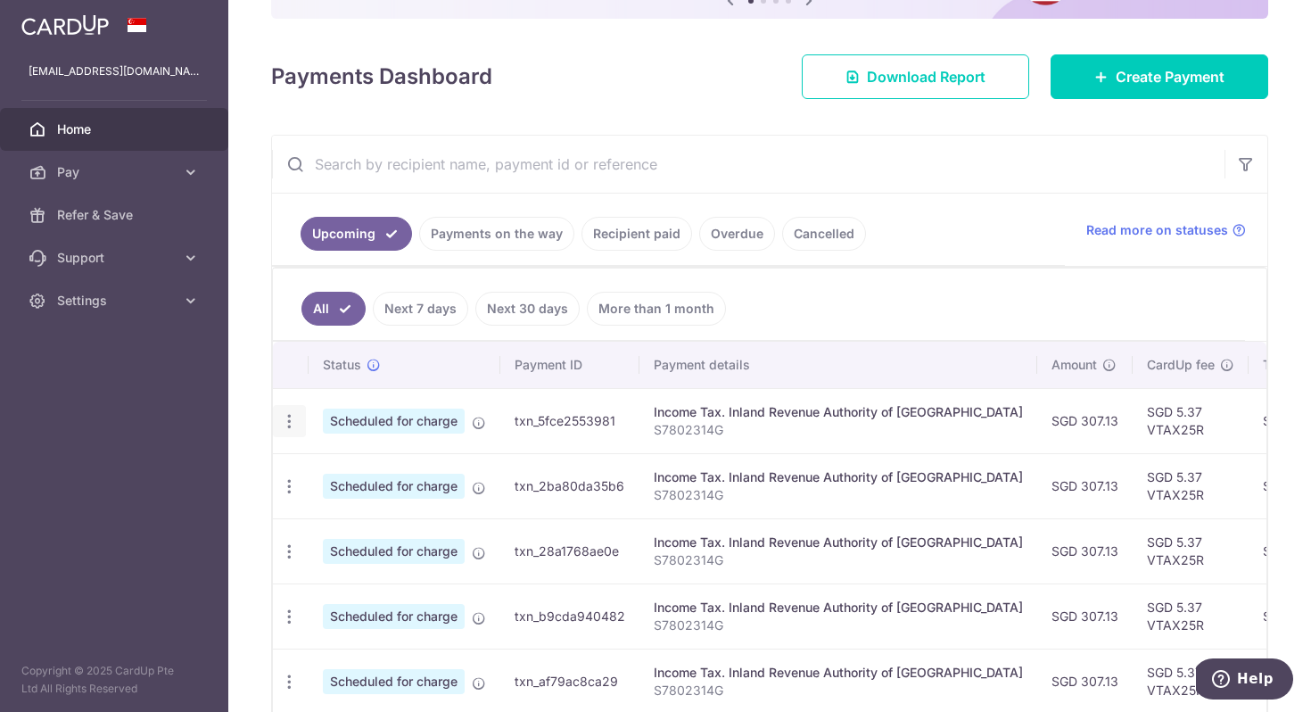
click at [288, 425] on icon "button" at bounding box center [289, 421] width 19 height 19
click at [355, 467] on span "Update payment" at bounding box center [384, 469] width 121 height 21
radio input "true"
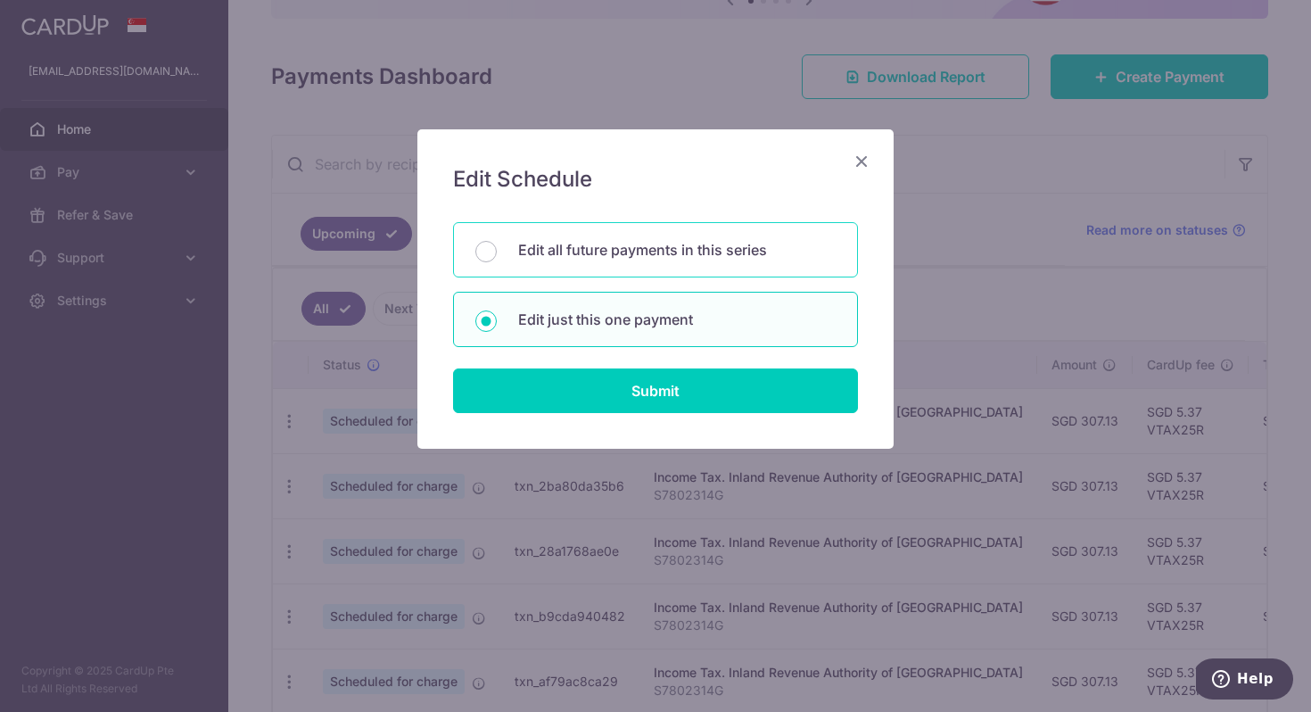
click at [633, 254] on p "Edit all future payments in this series" at bounding box center [676, 249] width 317 height 21
click at [497, 254] on input "Edit all future payments in this series" at bounding box center [485, 251] width 21 height 21
radio input "true"
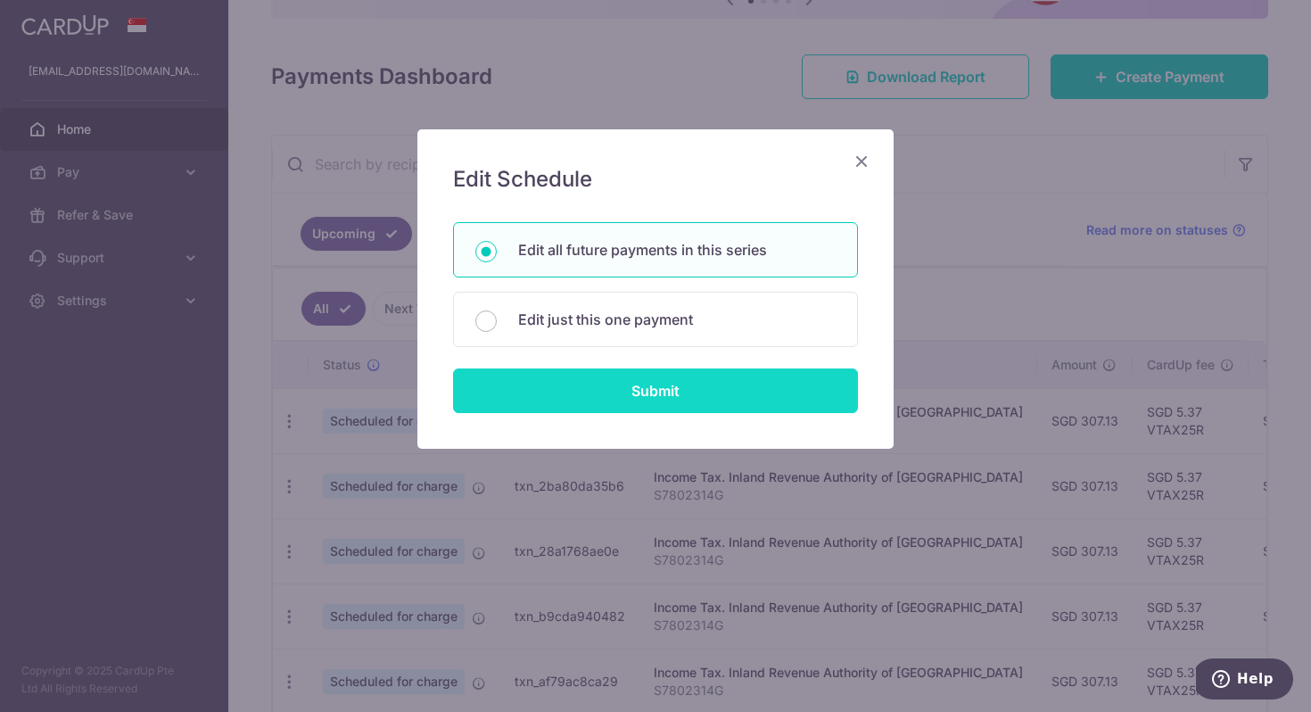
click at [650, 394] on input "Submit" at bounding box center [655, 390] width 405 height 45
radio input "true"
type input "307.13"
type input "S7802314G"
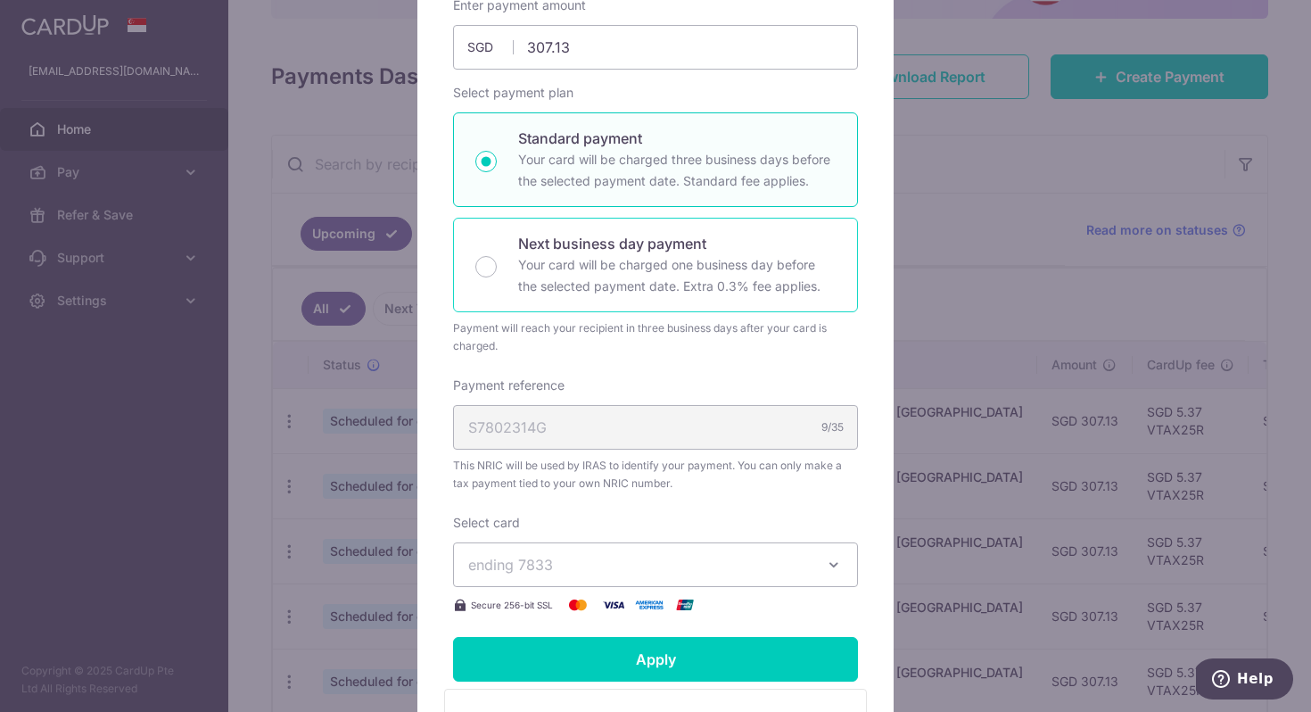
scroll to position [280, 0]
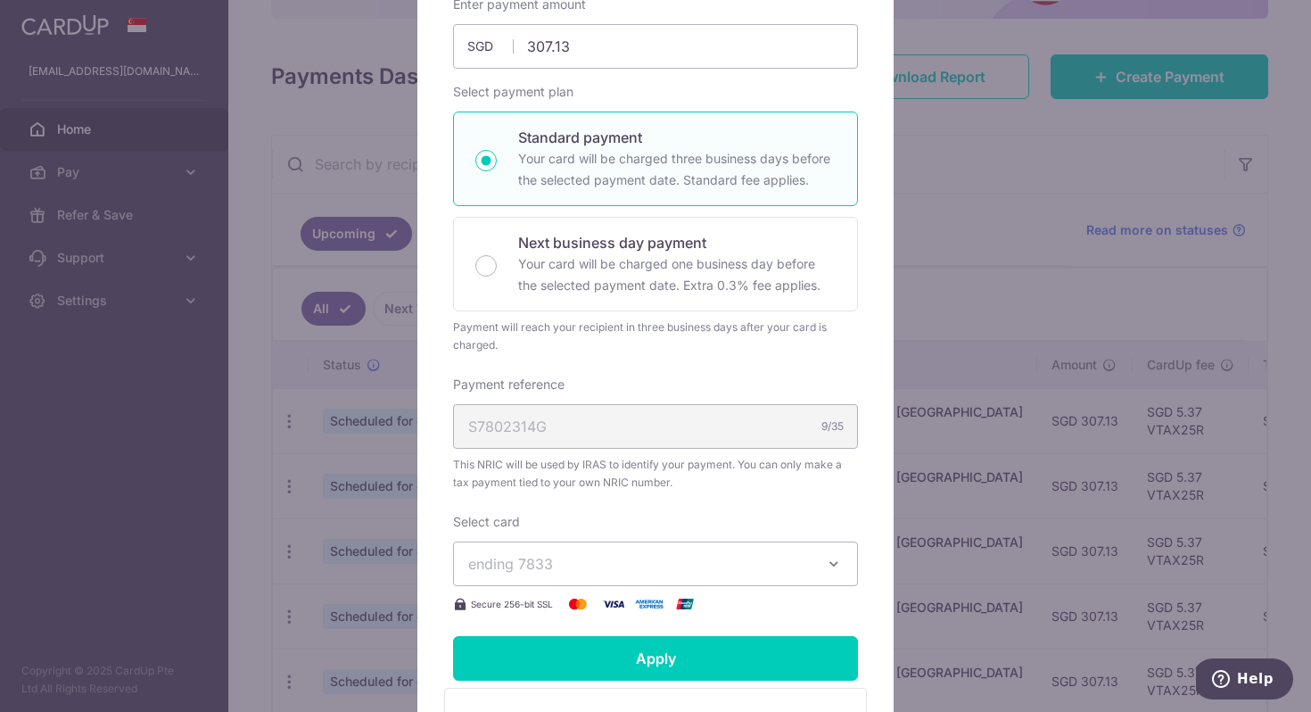
click at [831, 564] on icon "button" at bounding box center [834, 564] width 18 height 18
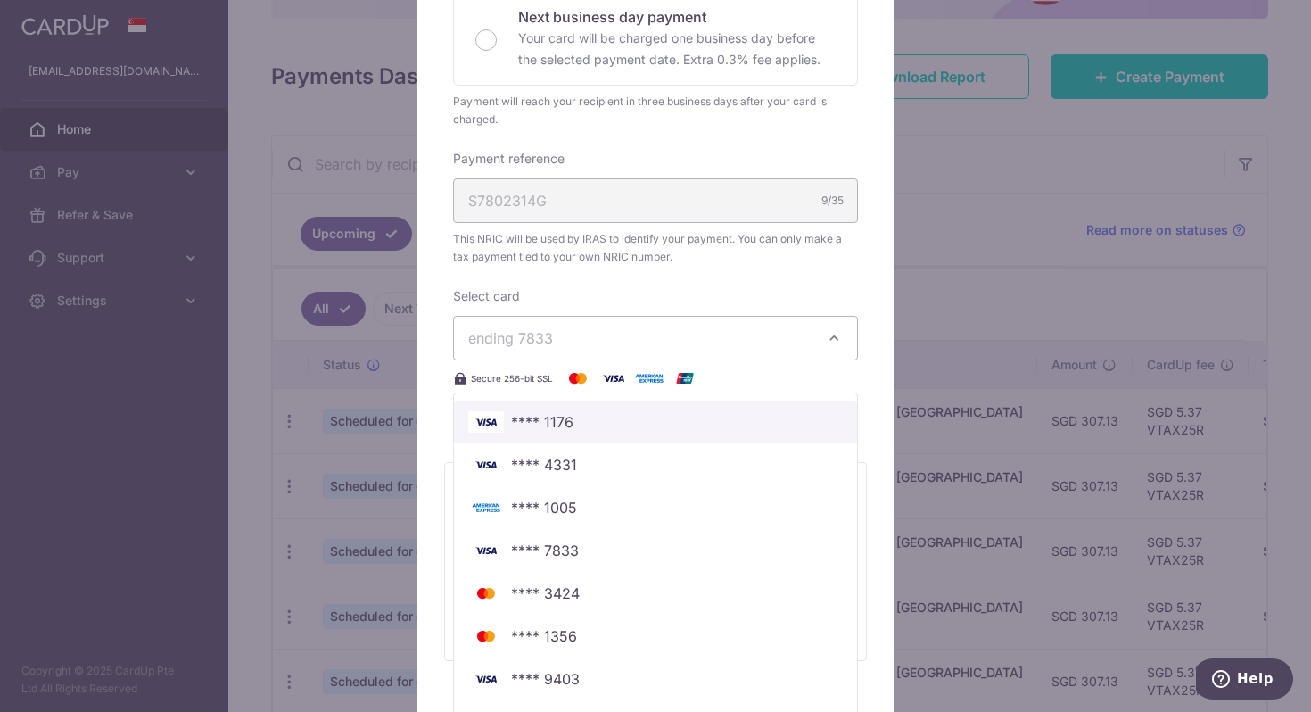
scroll to position [645, 0]
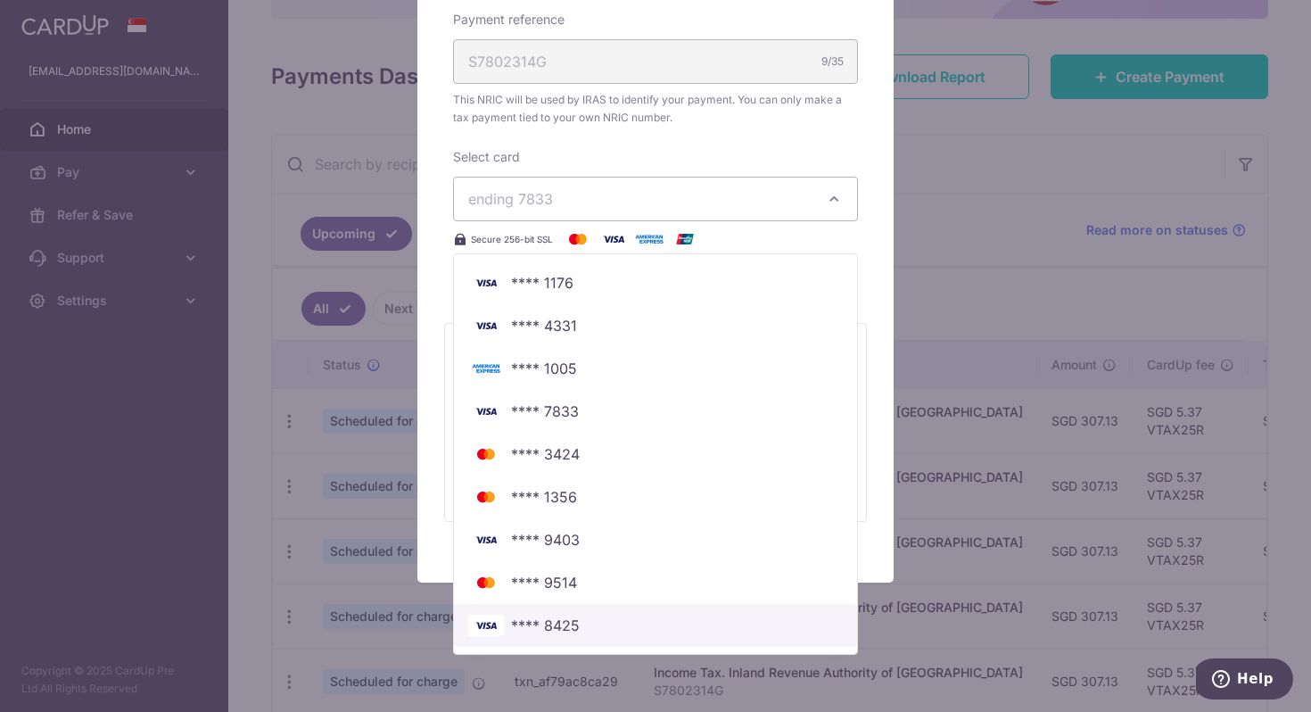
click at [729, 631] on span "**** 8425" at bounding box center [655, 624] width 374 height 21
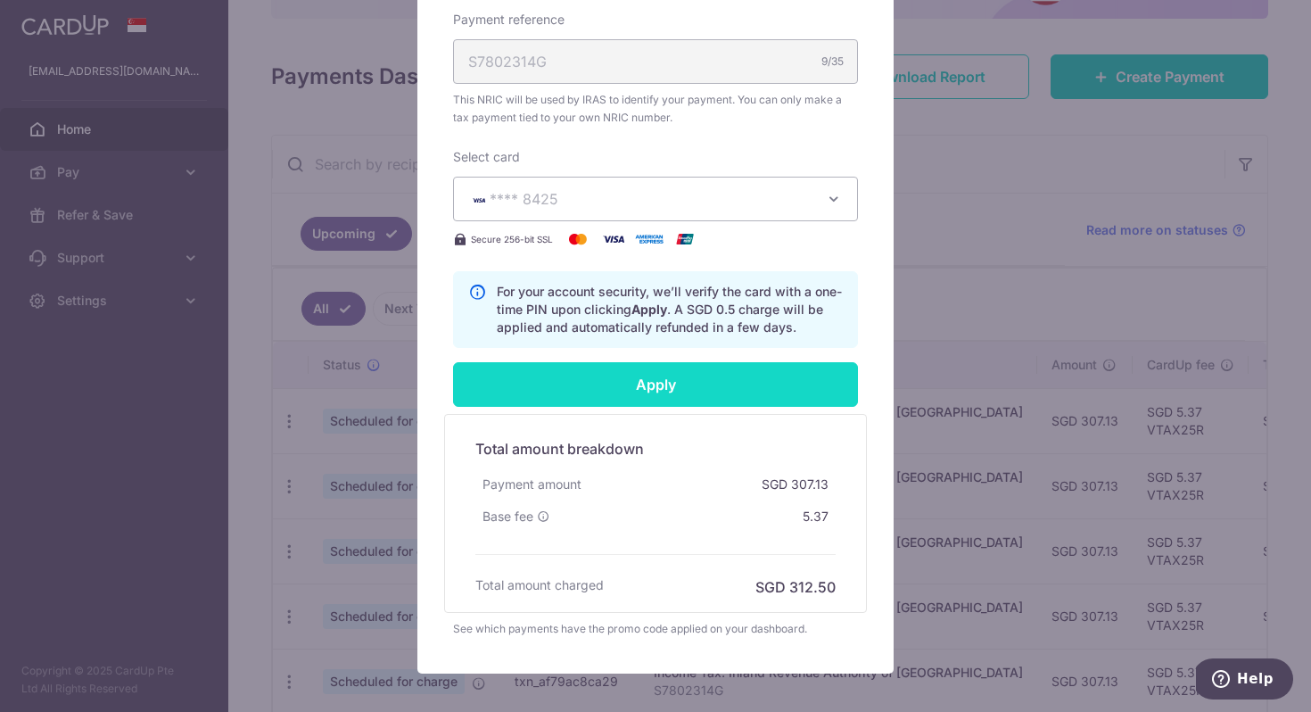
click at [736, 367] on input "Apply" at bounding box center [655, 384] width 405 height 45
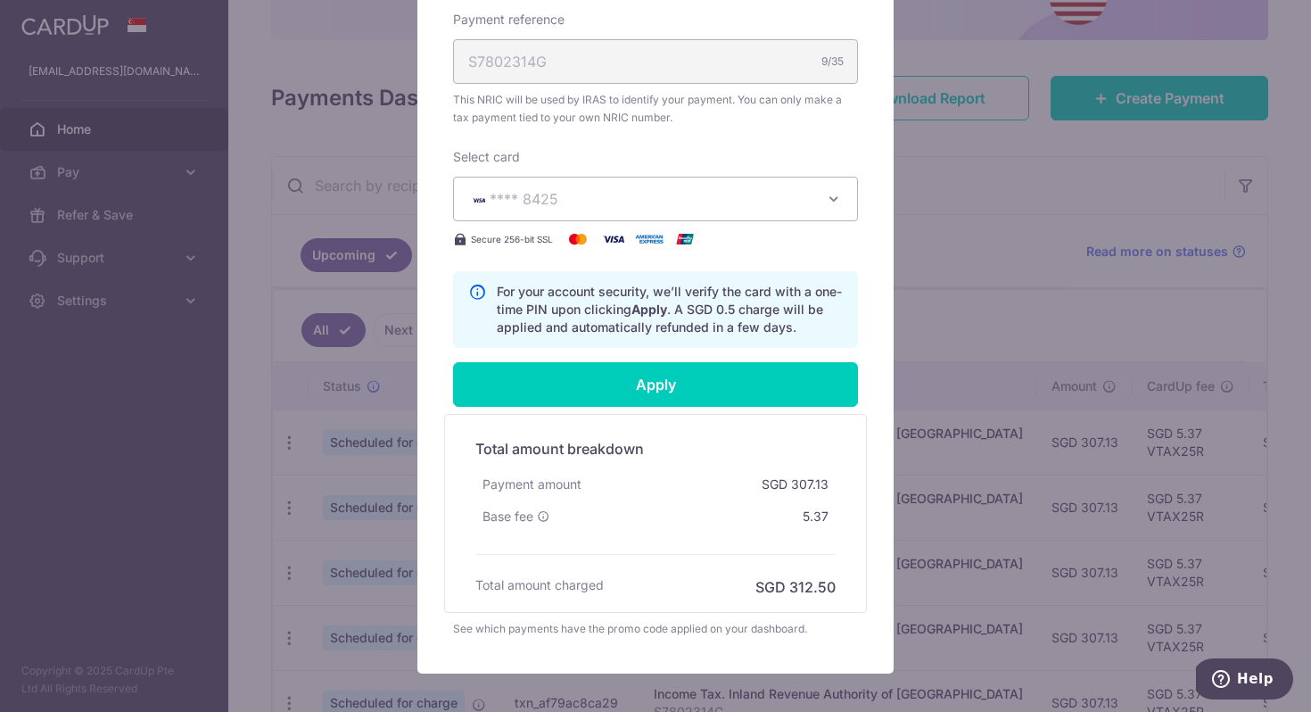
type input "Successfully Applied"
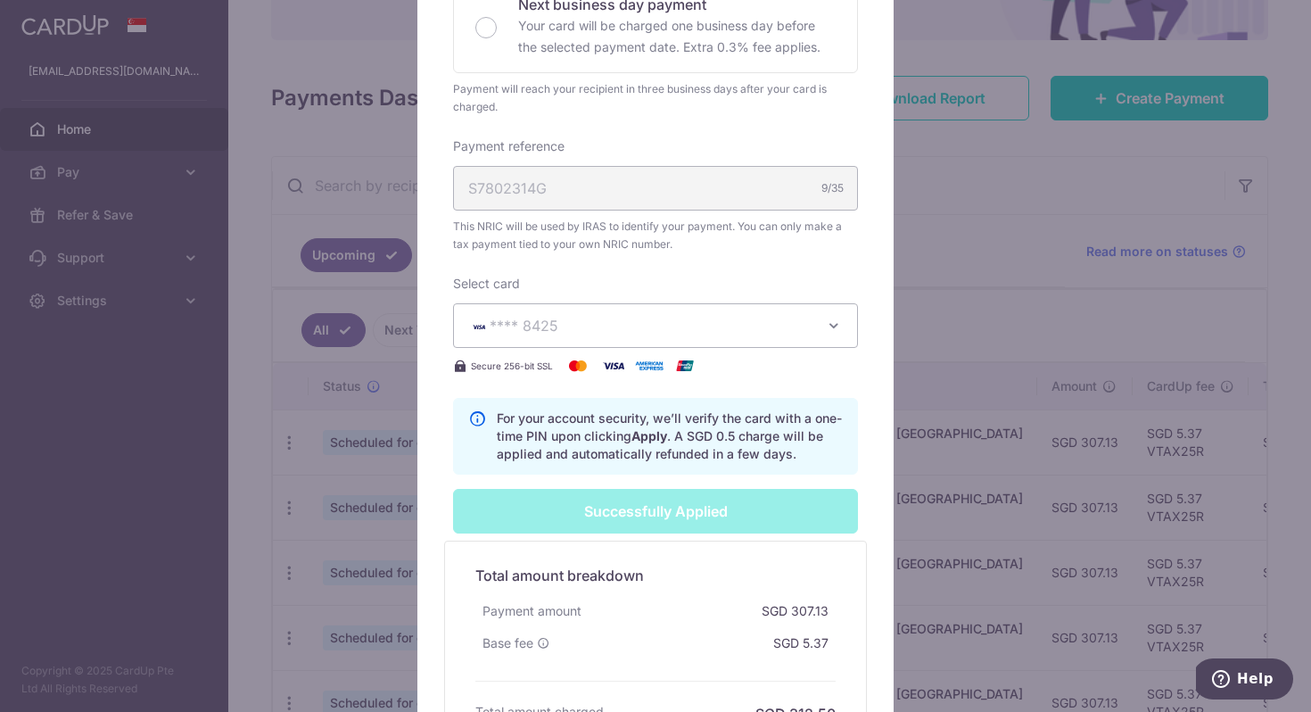
scroll to position [0, 0]
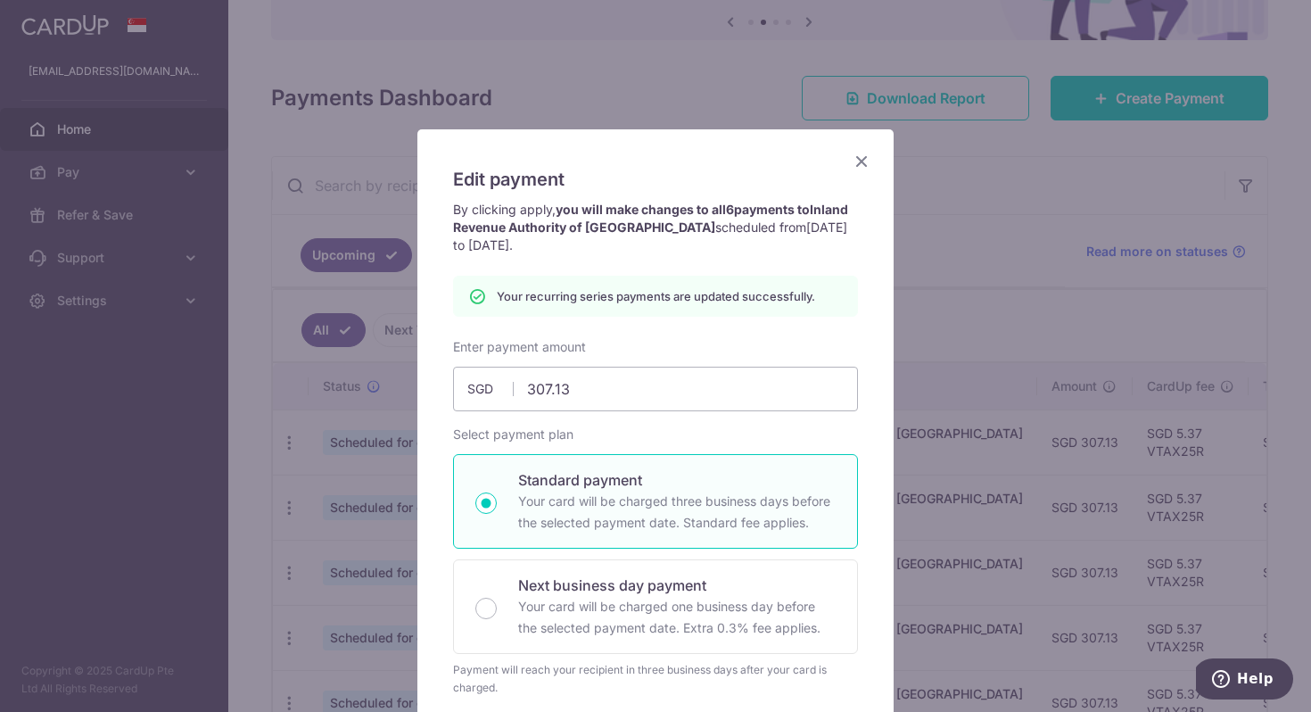
click at [863, 158] on icon "Close" at bounding box center [861, 161] width 21 height 22
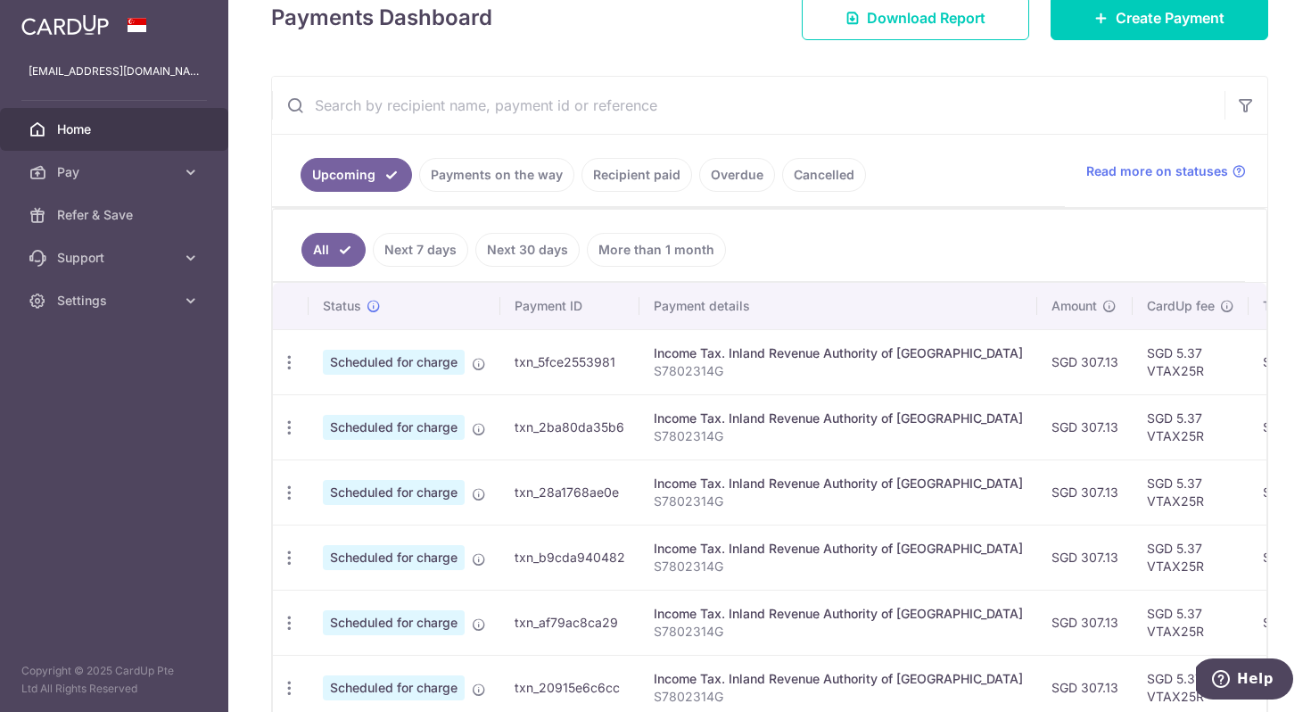
scroll to position [364, 0]
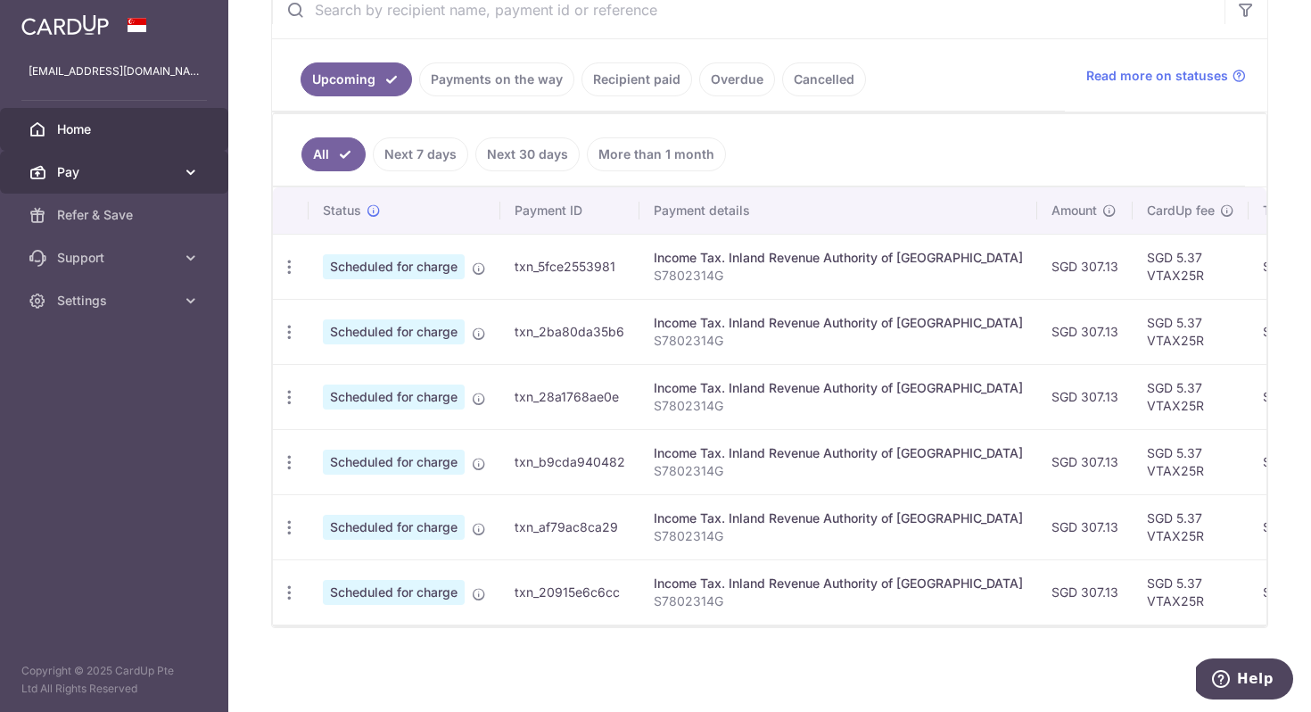
click at [190, 177] on icon at bounding box center [191, 172] width 18 height 18
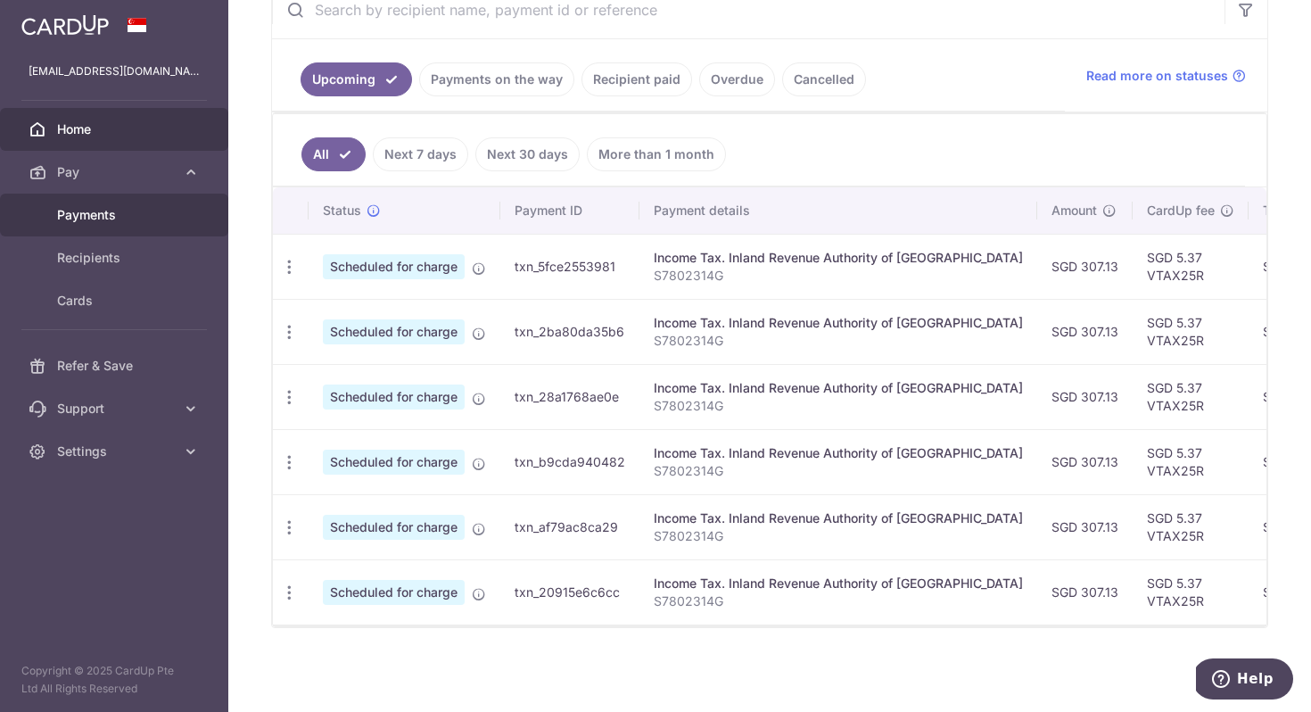
click at [149, 208] on span "Payments" at bounding box center [116, 215] width 118 height 18
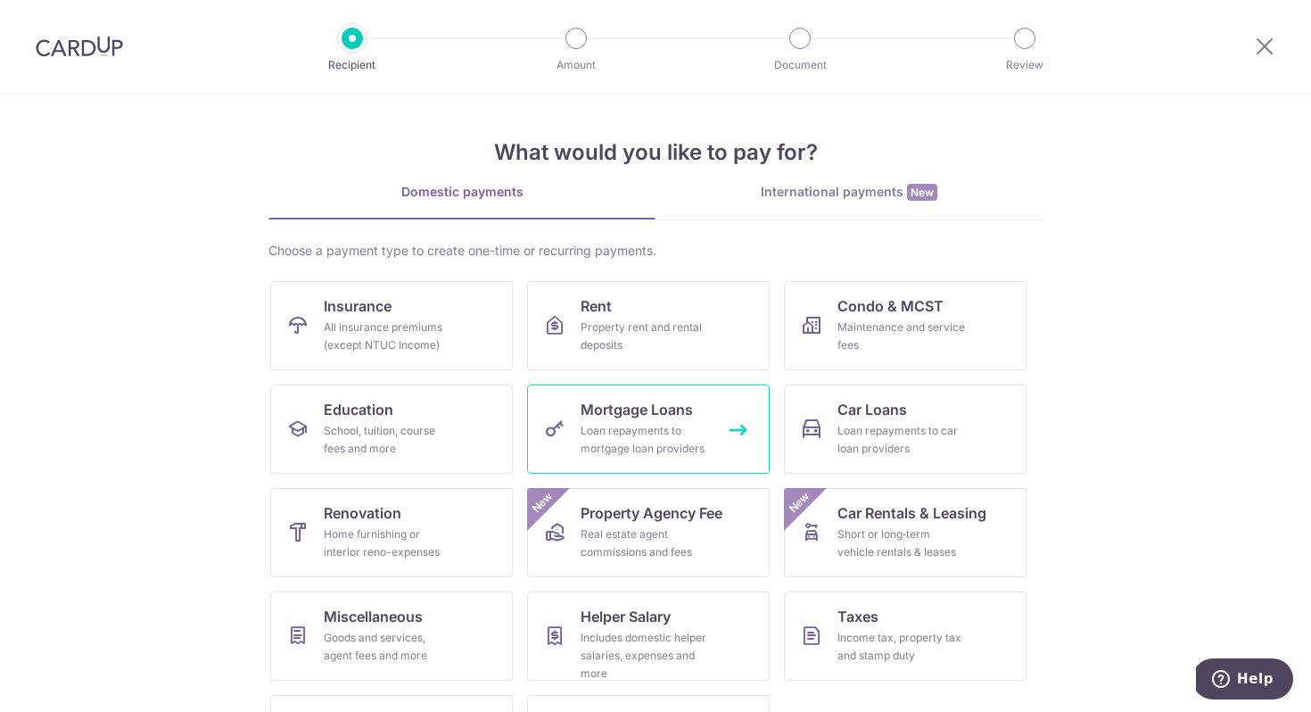
click at [681, 430] on div "Loan repayments to mortgage loan providers" at bounding box center [644, 440] width 128 height 36
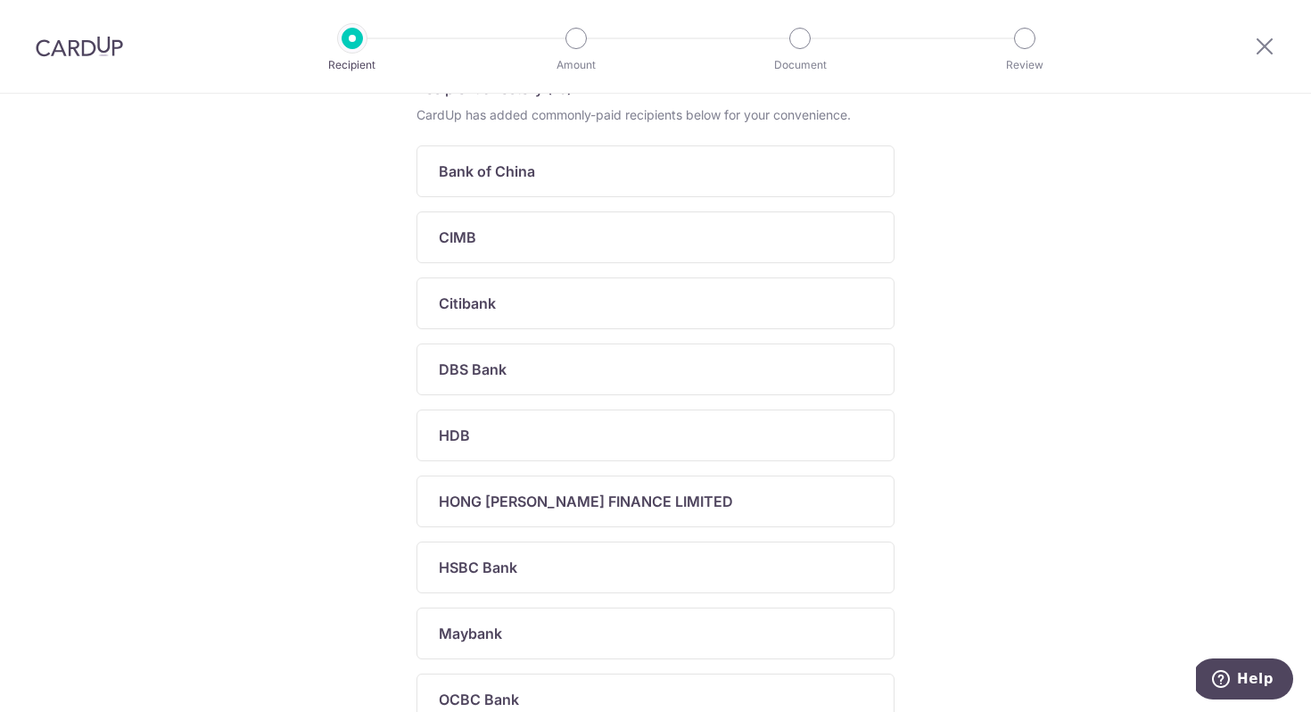
scroll to position [325, 0]
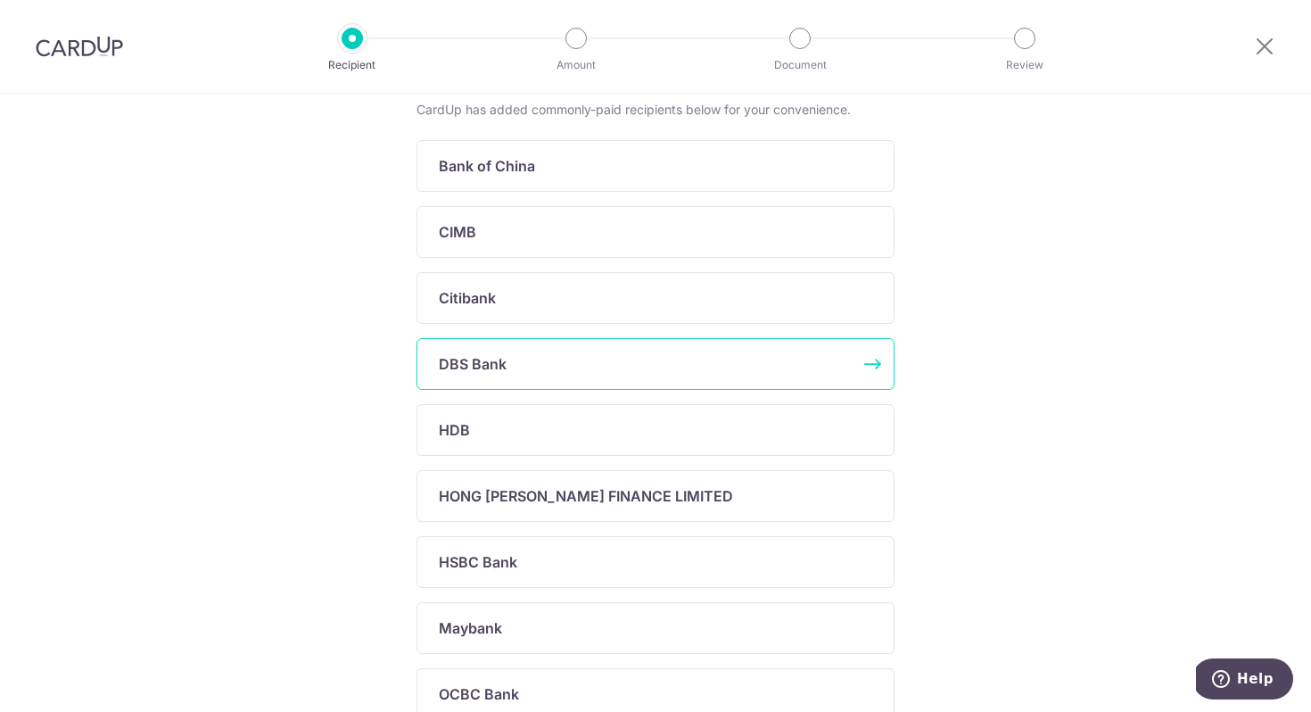
click at [726, 361] on div "DBS Bank" at bounding box center [645, 363] width 412 height 21
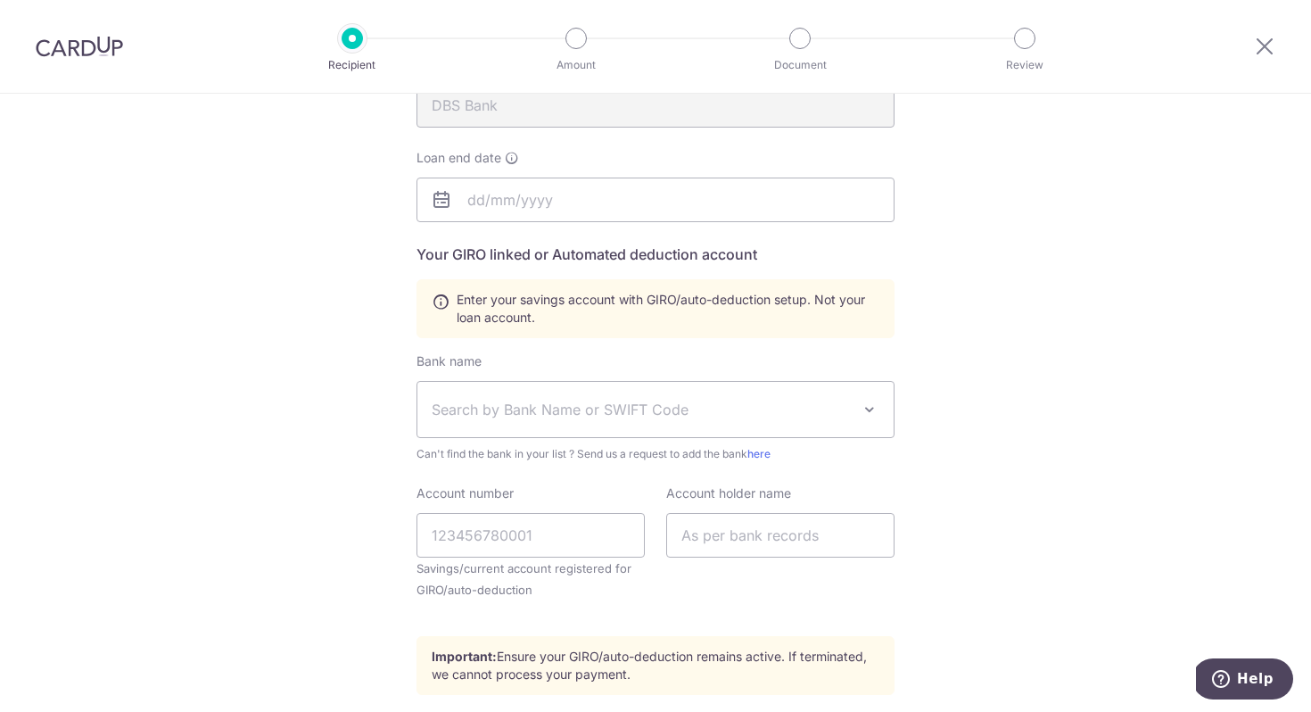
scroll to position [236, 0]
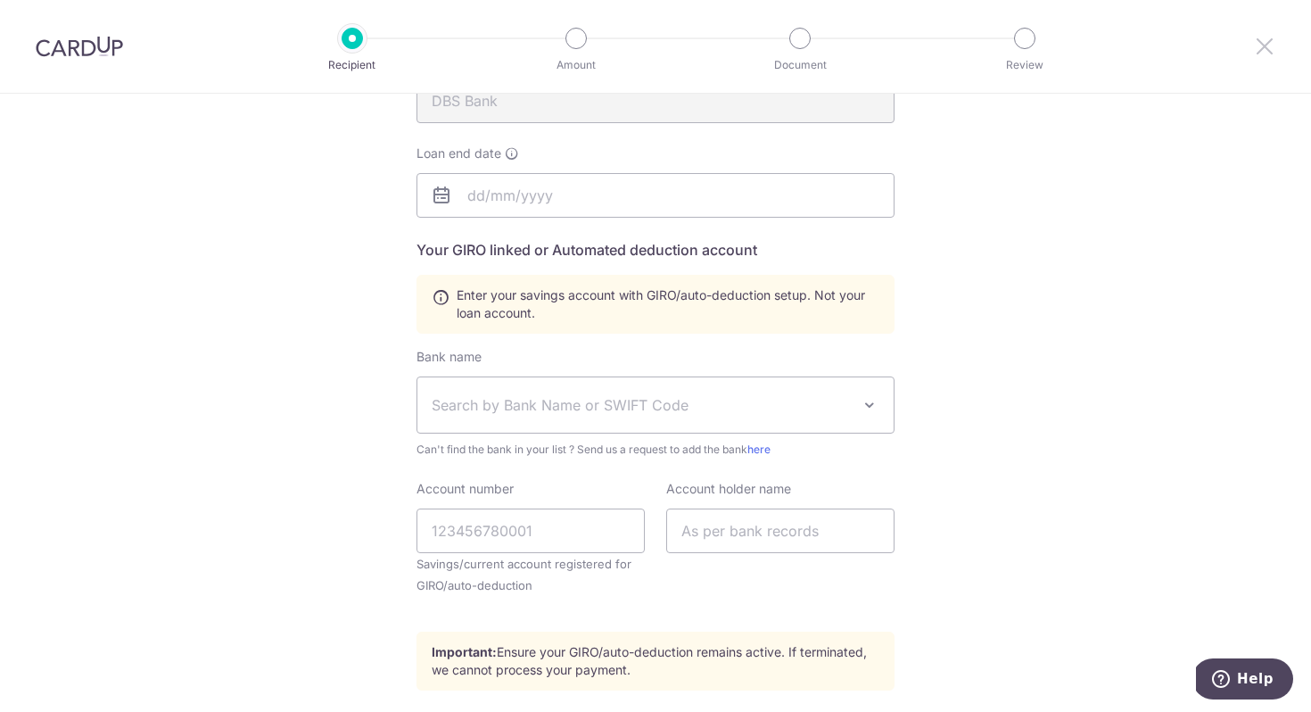
click at [1264, 45] on icon at bounding box center [1264, 46] width 21 height 22
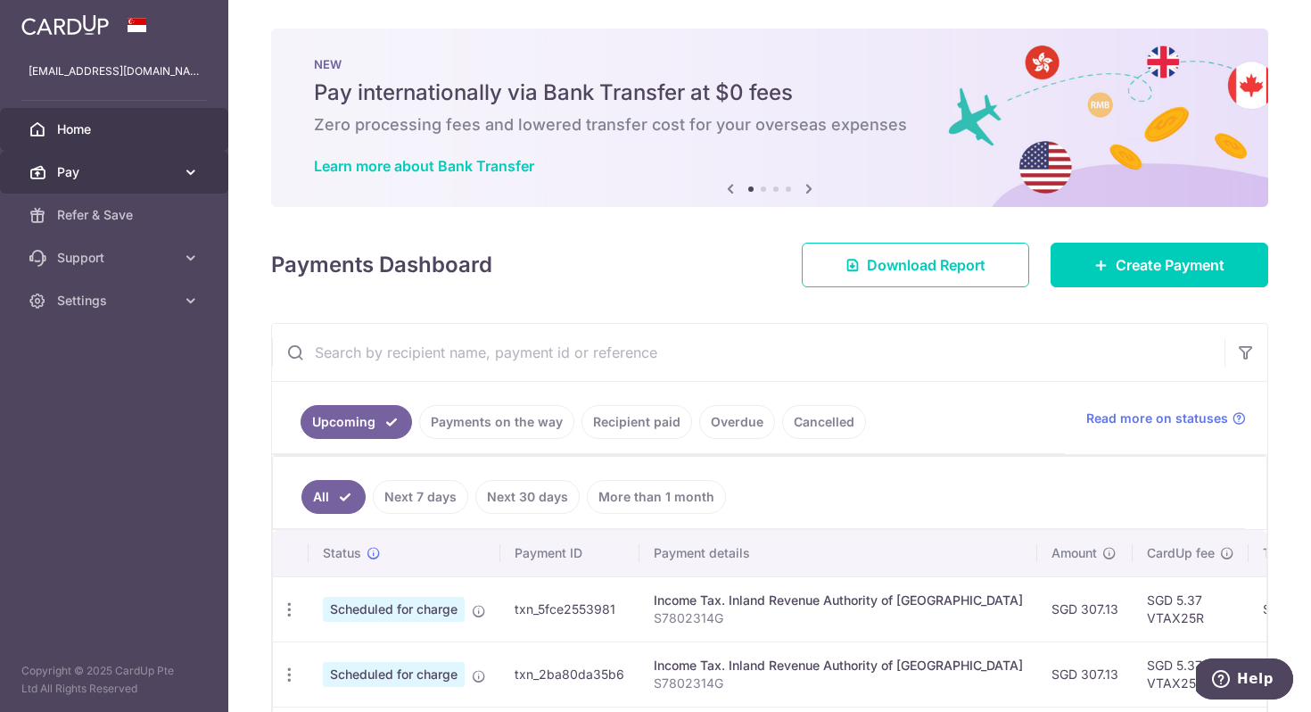
click at [176, 166] on link "Pay" at bounding box center [114, 172] width 228 height 43
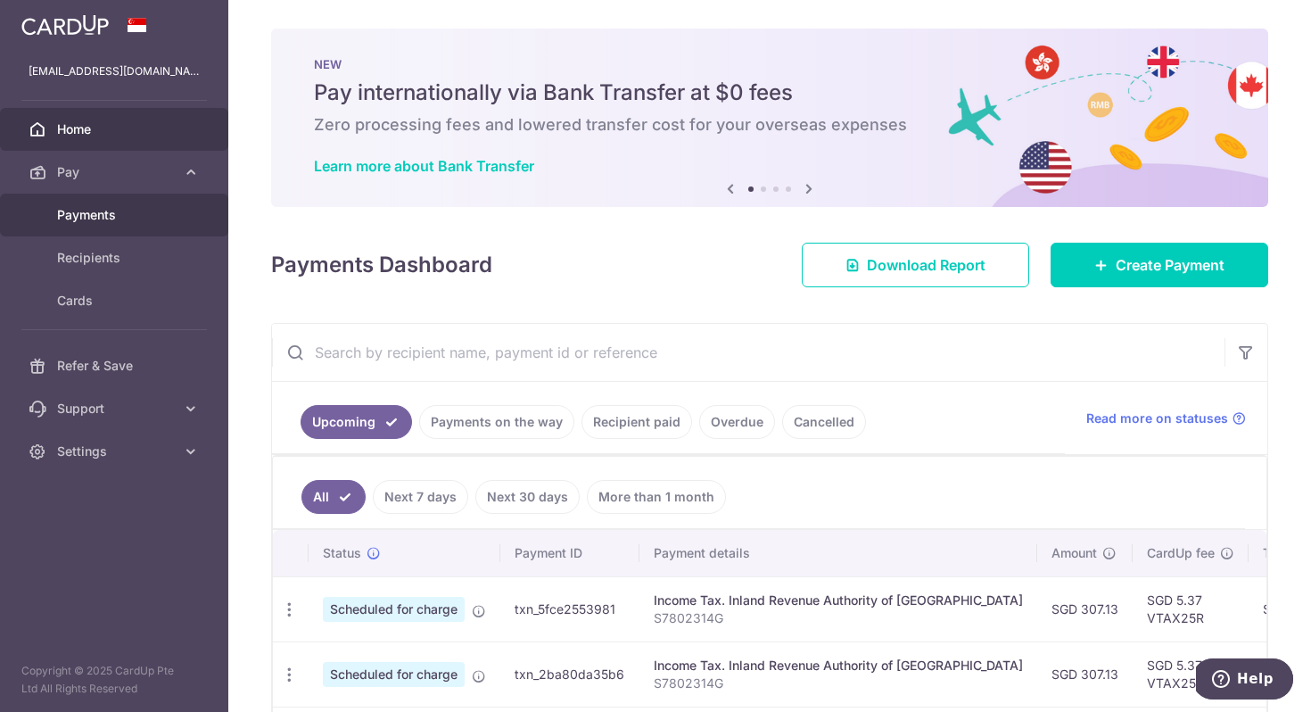
click at [154, 206] on span "Payments" at bounding box center [116, 215] width 118 height 18
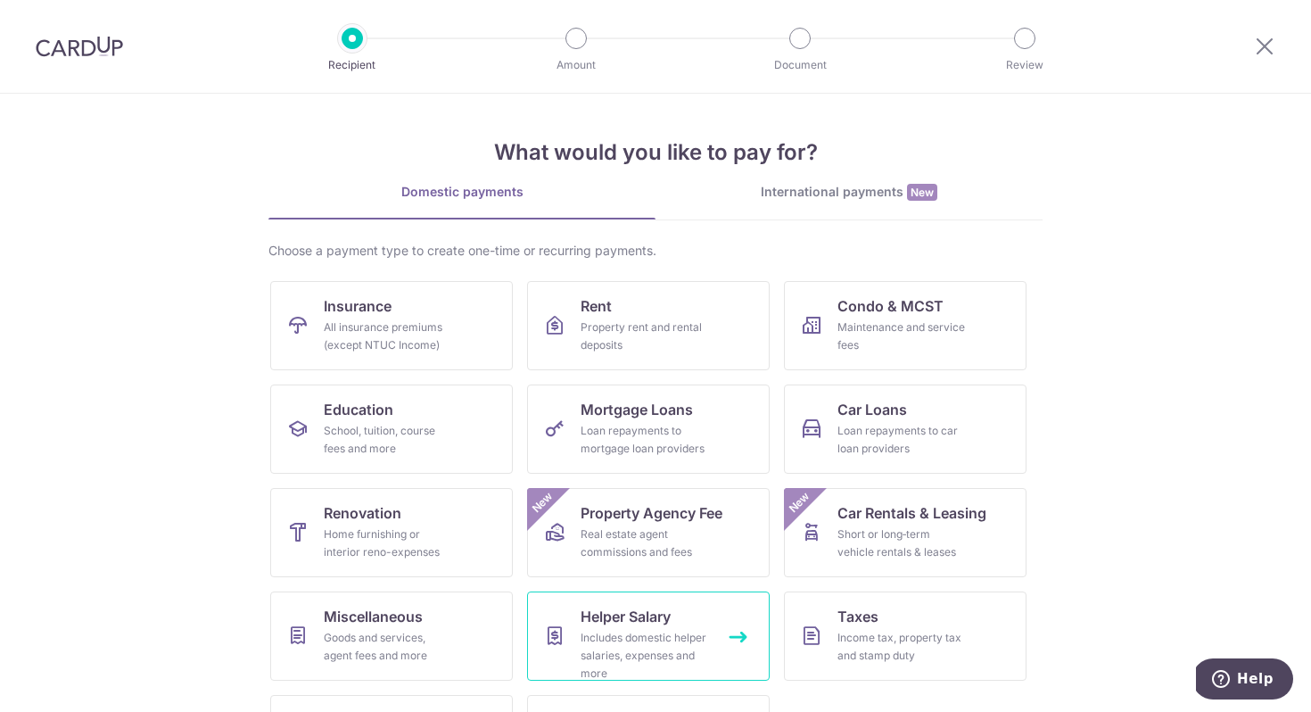
click at [663, 641] on div "Includes domestic helper salaries, expenses and more" at bounding box center [644, 655] width 128 height 53
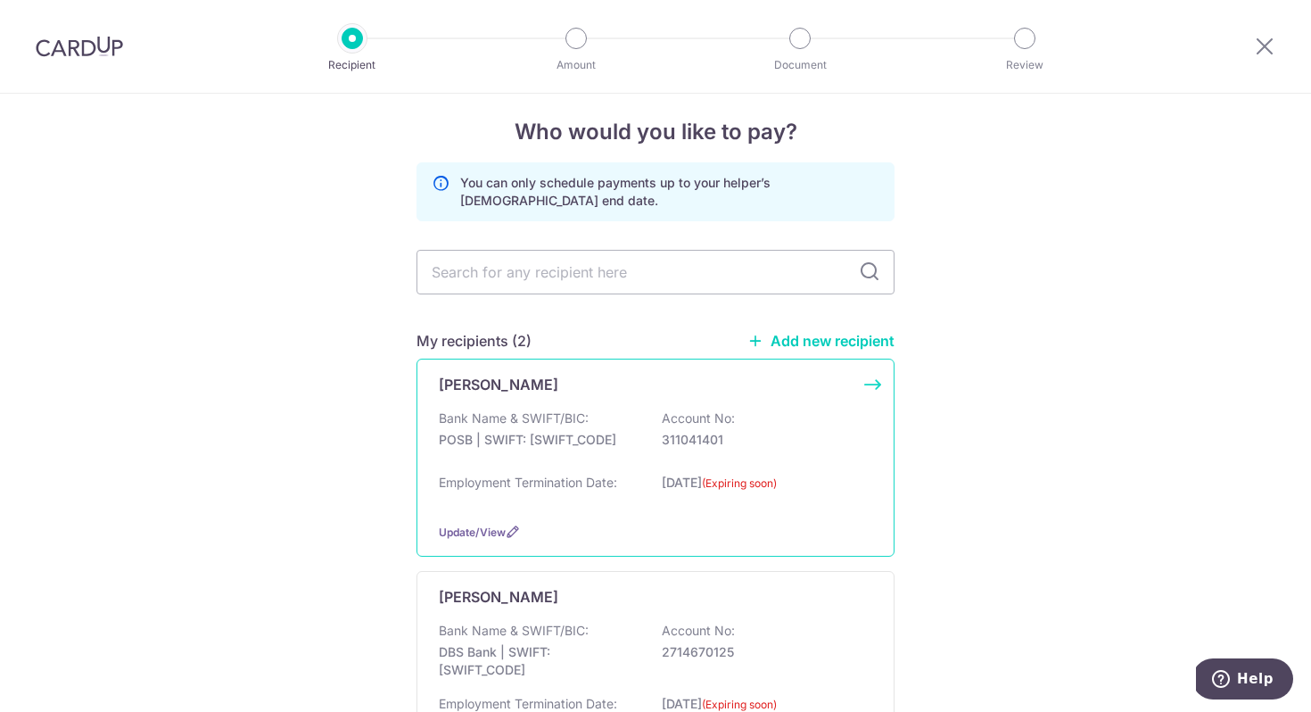
scroll to position [19, 0]
